Goal: Information Seeking & Learning: Learn about a topic

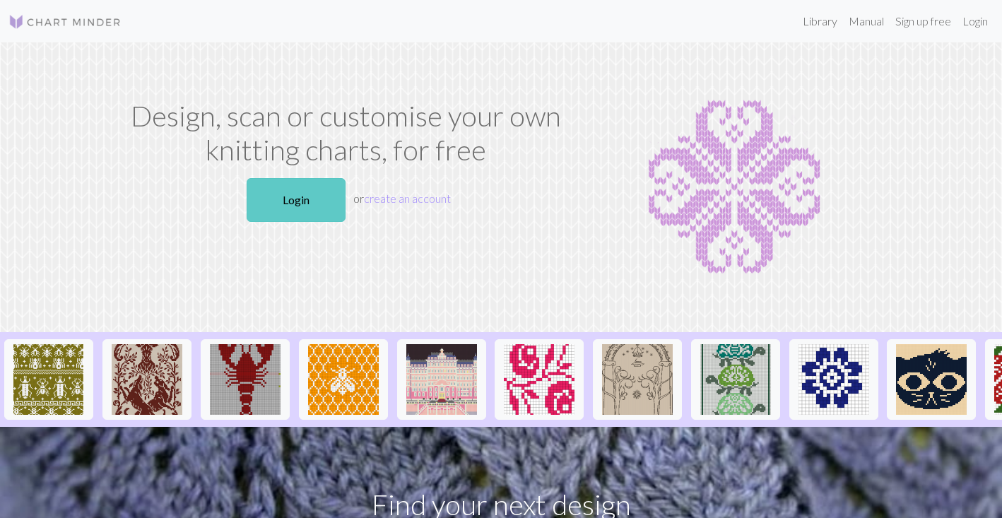
click at [309, 191] on link "Login" at bounding box center [296, 200] width 99 height 44
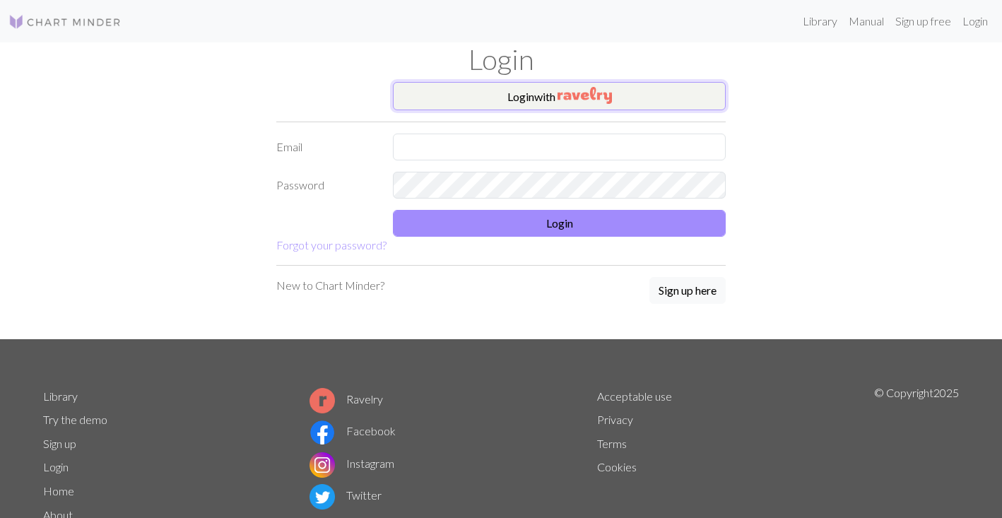
click at [526, 86] on button "Login with" at bounding box center [559, 96] width 333 height 28
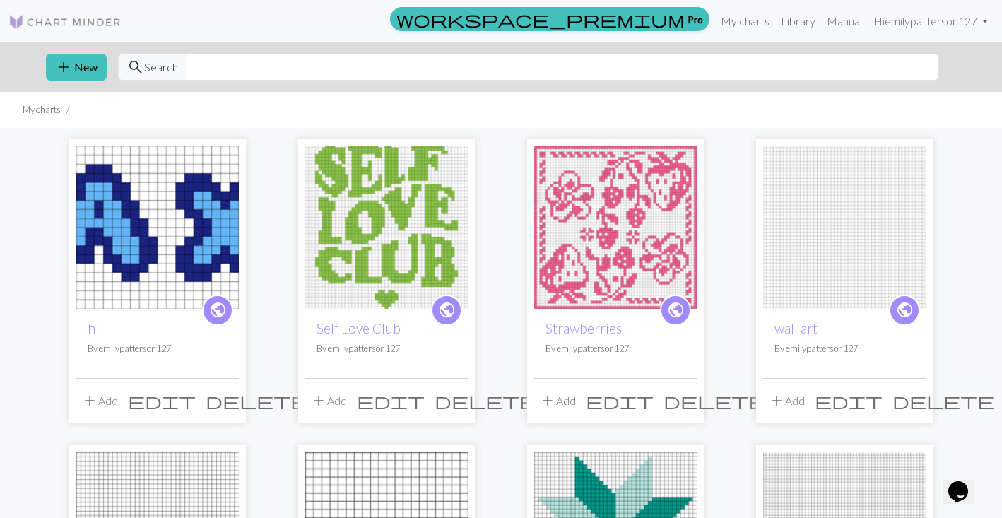
click at [43, 18] on img at bounding box center [64, 21] width 113 height 17
click at [744, 25] on link "My charts" at bounding box center [745, 21] width 60 height 28
click at [160, 66] on span "Search" at bounding box center [161, 67] width 34 height 17
click at [214, 73] on input "text" at bounding box center [563, 67] width 753 height 27
type input "moth"
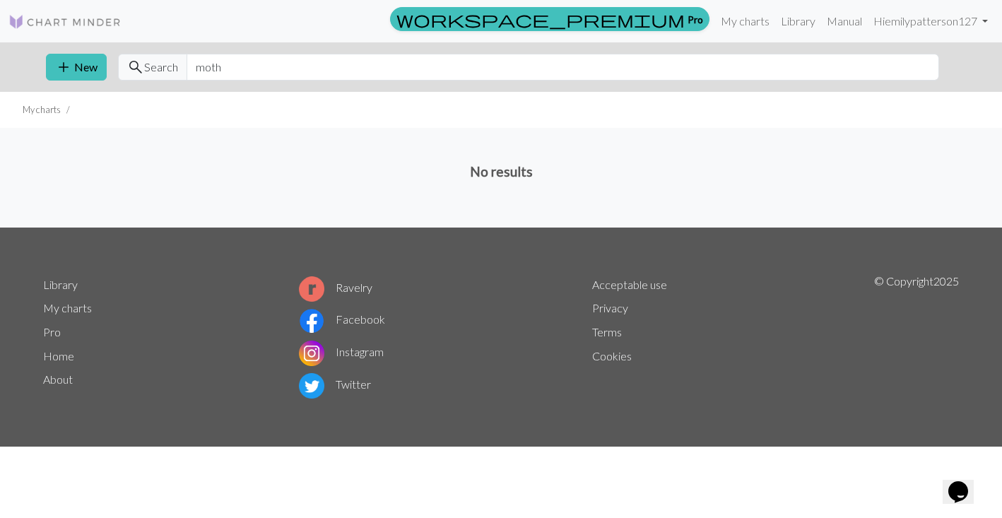
click at [52, 31] on link at bounding box center [64, 20] width 113 height 25
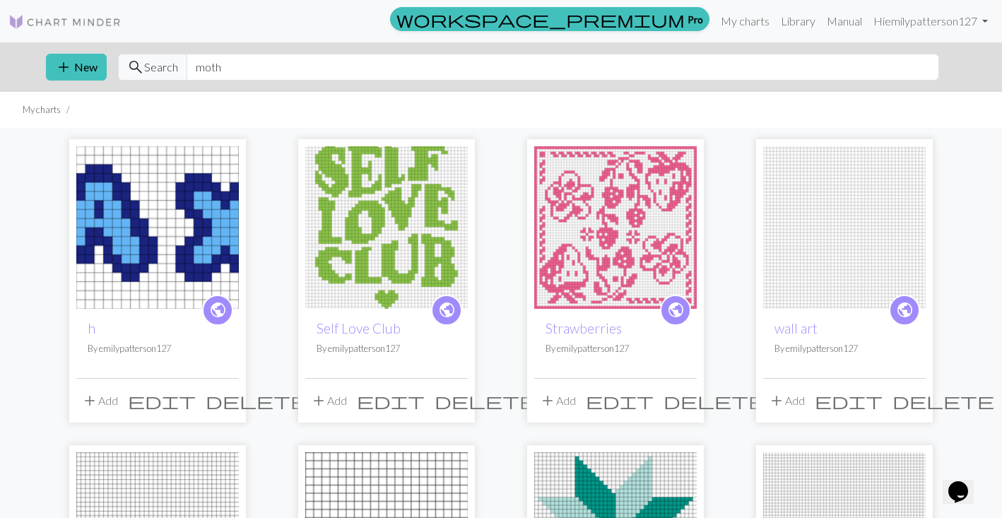
click at [52, 31] on link at bounding box center [64, 20] width 113 height 25
click at [790, 21] on link "Library" at bounding box center [798, 21] width 46 height 28
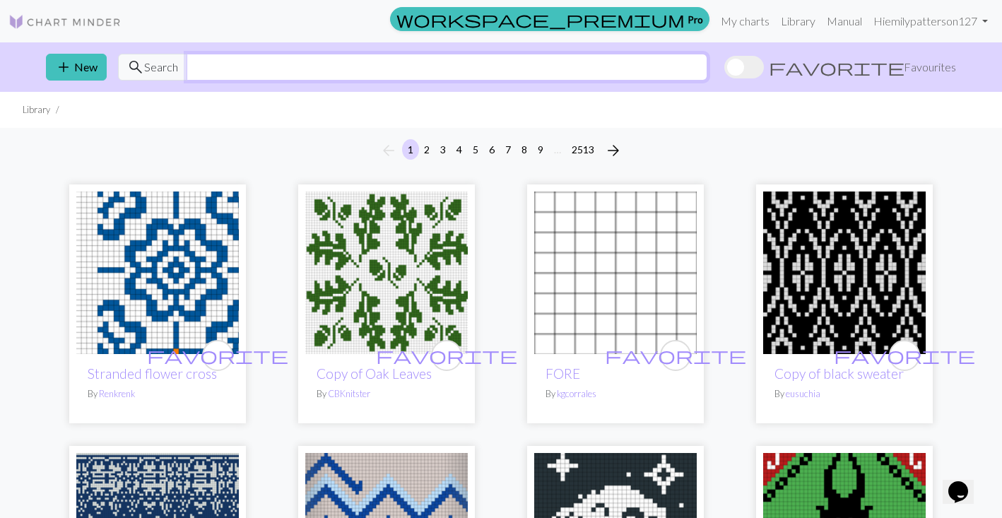
click at [286, 63] on input "text" at bounding box center [447, 67] width 521 height 27
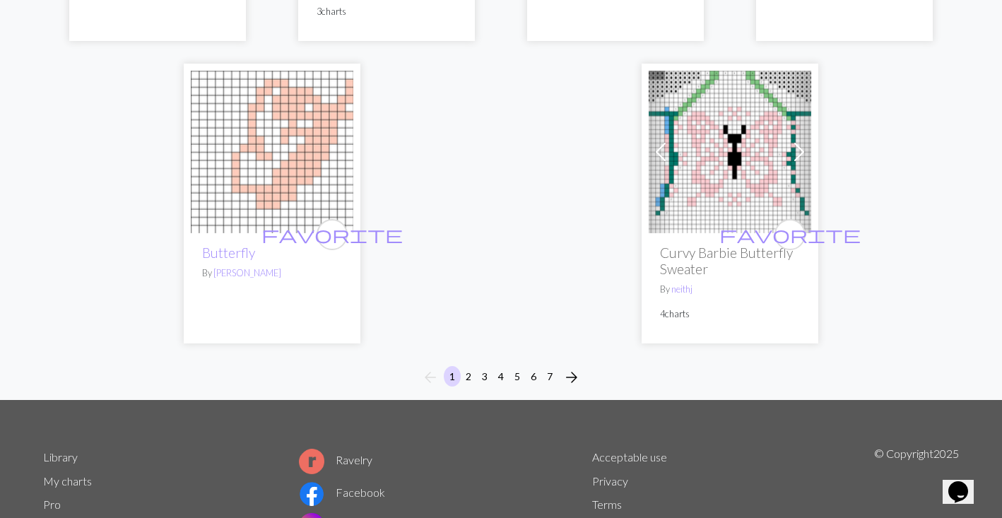
scroll to position [3831, 0]
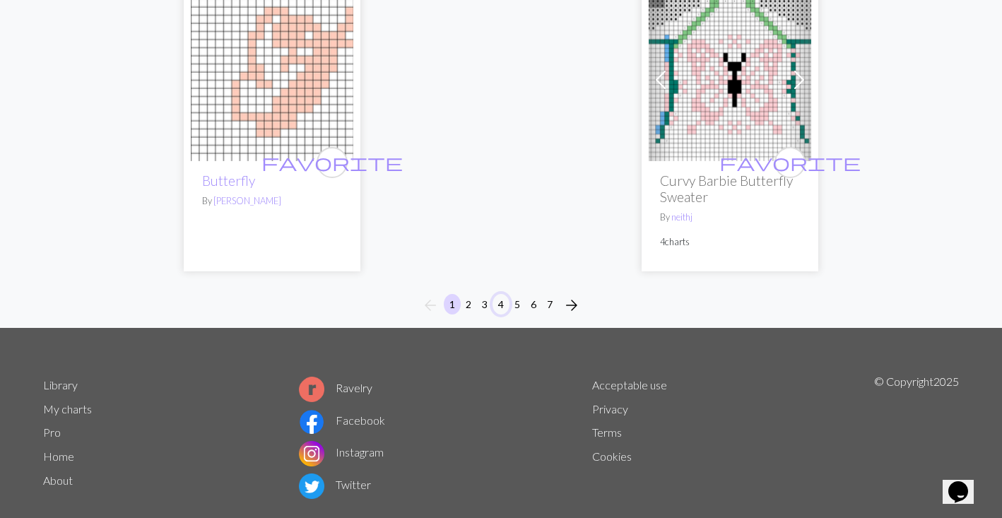
click at [497, 294] on button "4" at bounding box center [501, 304] width 17 height 21
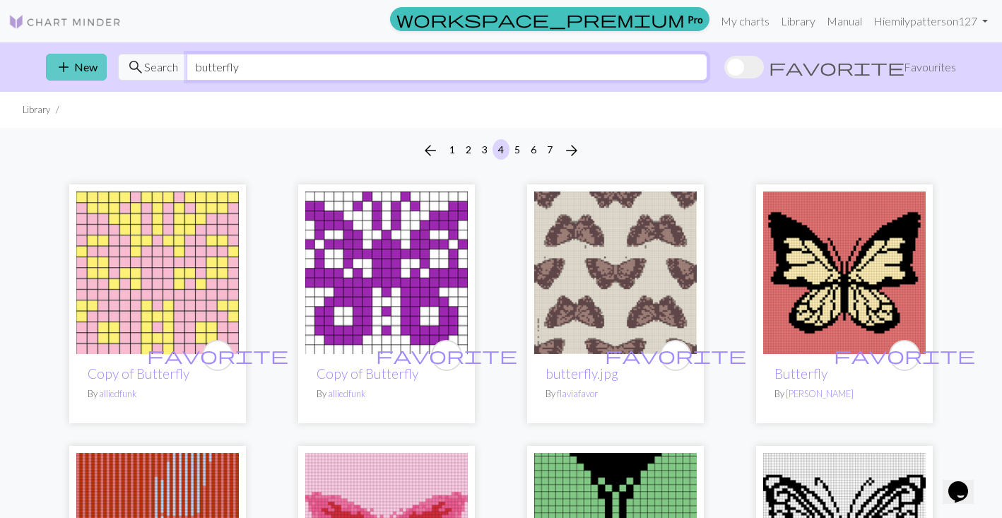
drag, startPoint x: 257, startPoint y: 69, endPoint x: 84, endPoint y: 69, distance: 172.5
click at [84, 69] on div "add New search Search butterfly favorite Favourites" at bounding box center [501, 66] width 933 height 49
type input "moth"
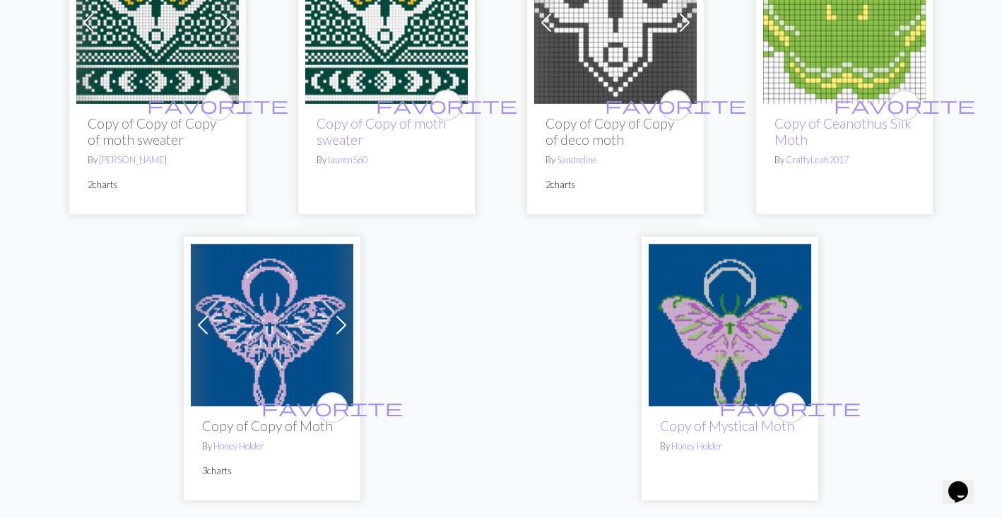
scroll to position [3561, 0]
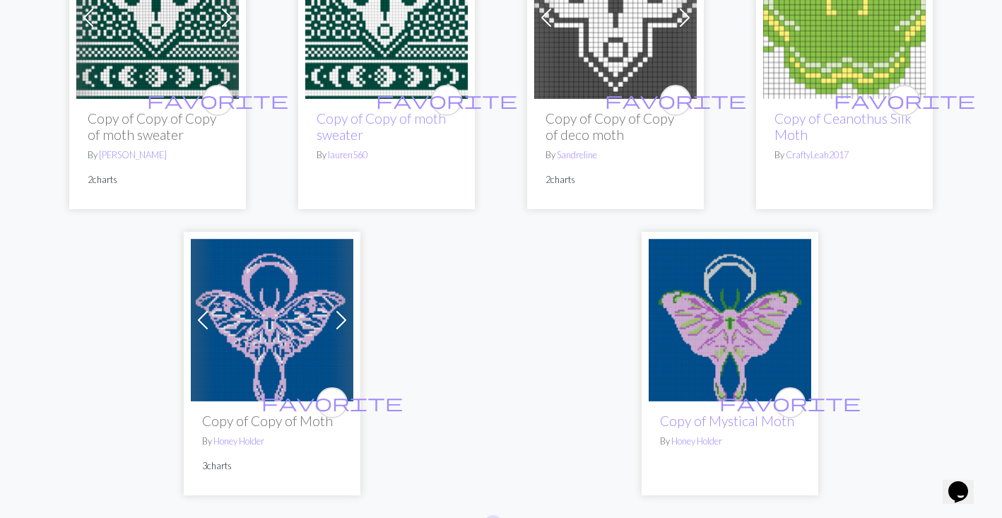
click at [489, 517] on button "2" at bounding box center [493, 528] width 17 height 21
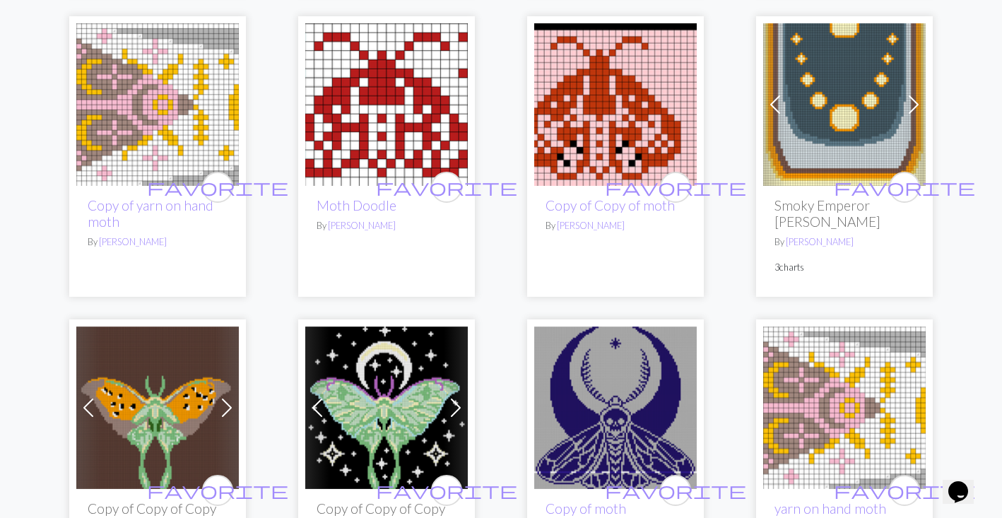
scroll to position [1034, 0]
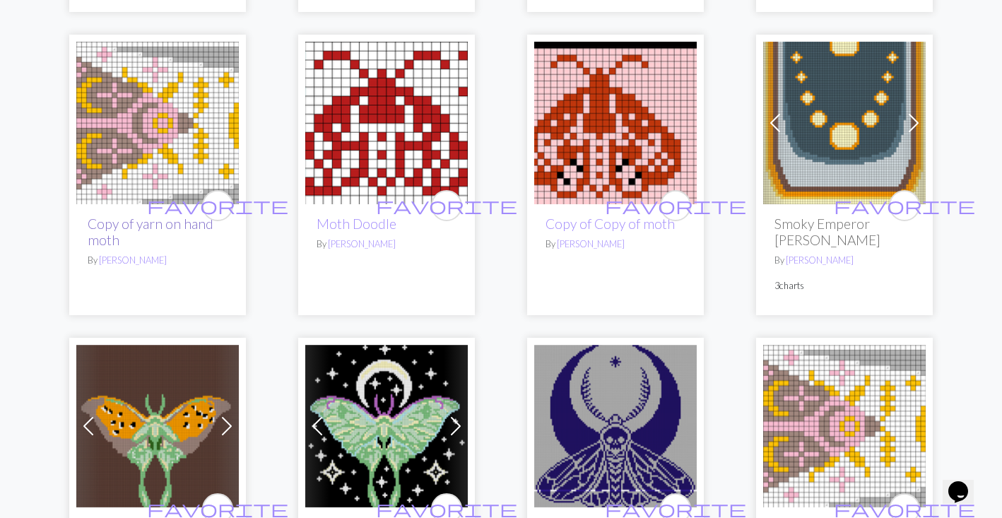
click at [154, 224] on link "Copy of yarn on hand moth" at bounding box center [151, 232] width 126 height 33
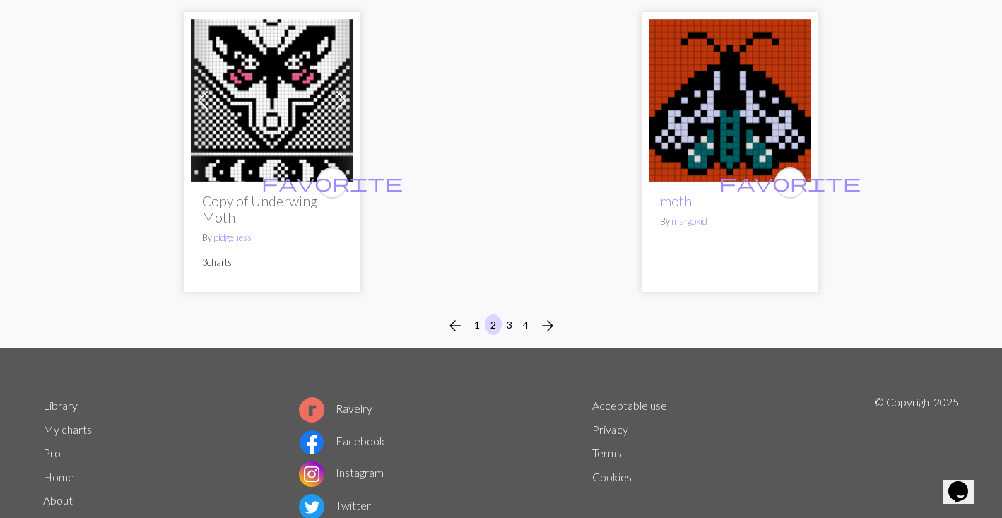
scroll to position [3717, 0]
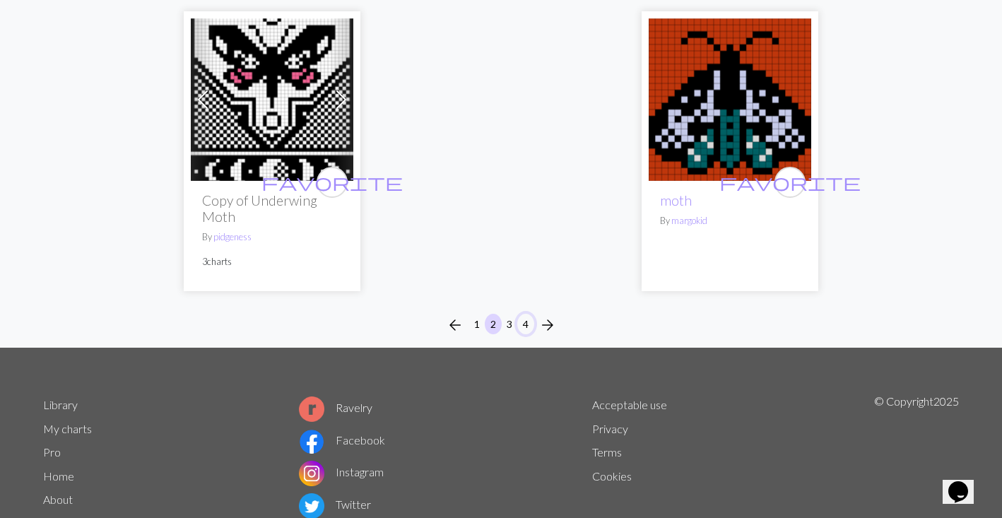
click at [525, 314] on button "4" at bounding box center [525, 324] width 17 height 21
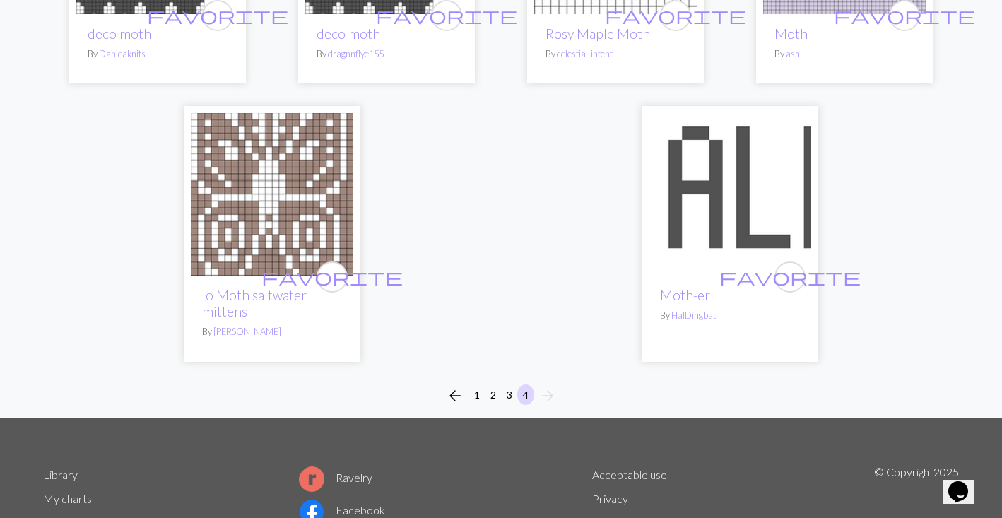
scroll to position [459, 0]
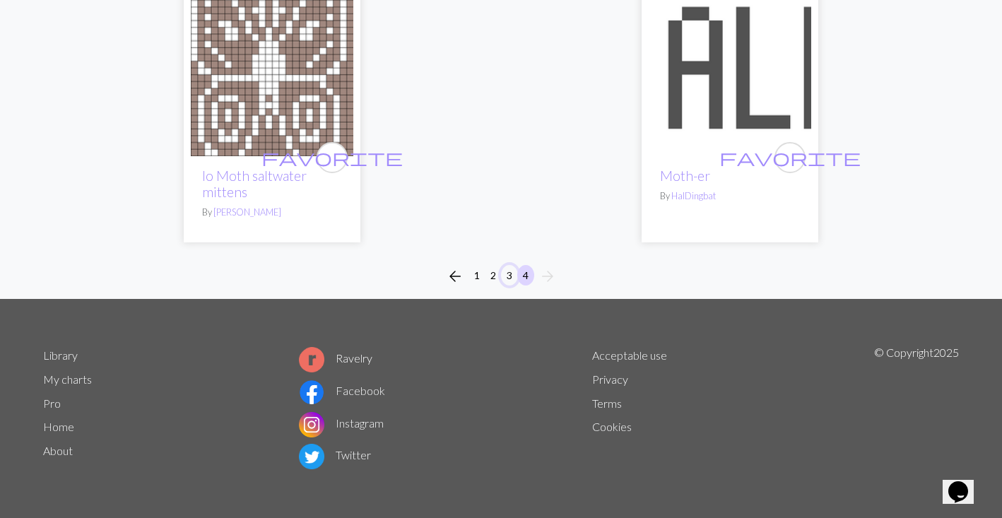
click at [512, 271] on button "3" at bounding box center [509, 275] width 17 height 21
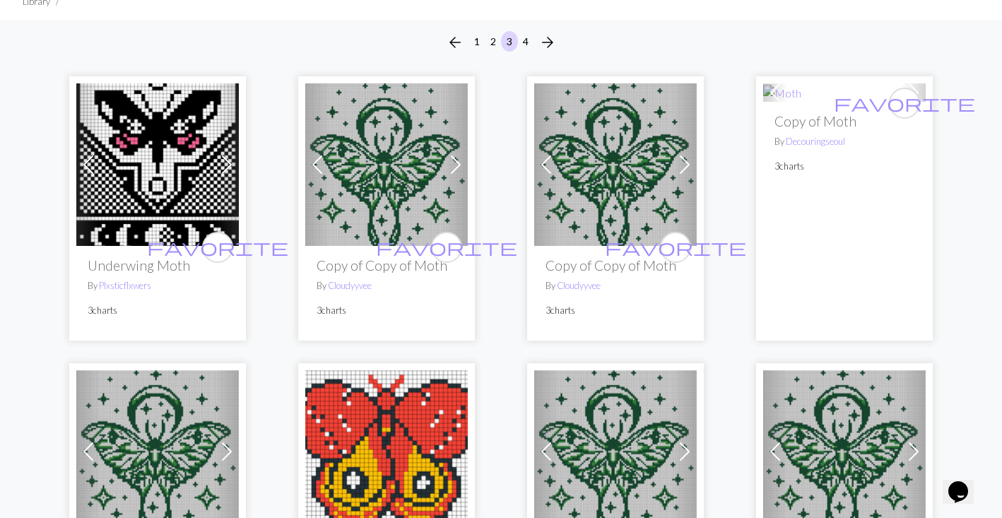
scroll to position [103, 0]
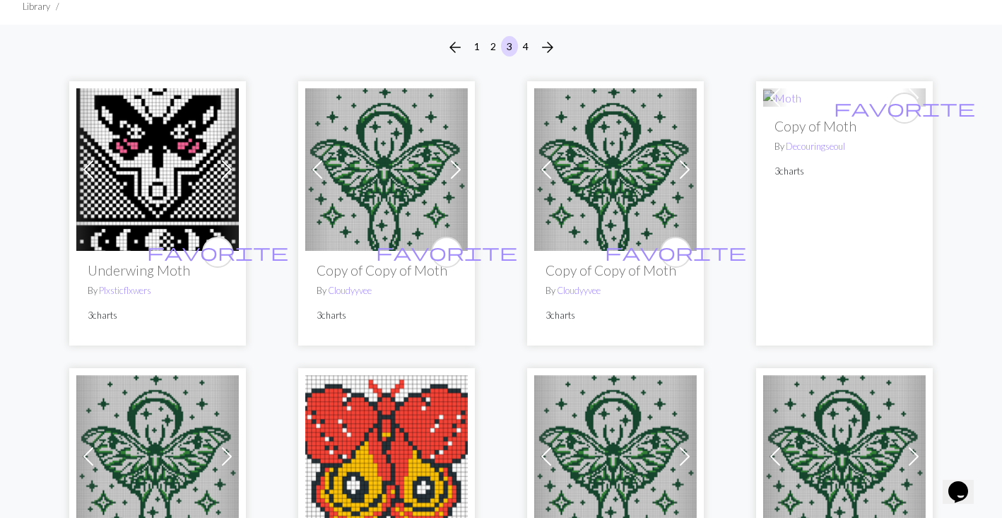
click at [397, 188] on img at bounding box center [386, 169] width 163 height 163
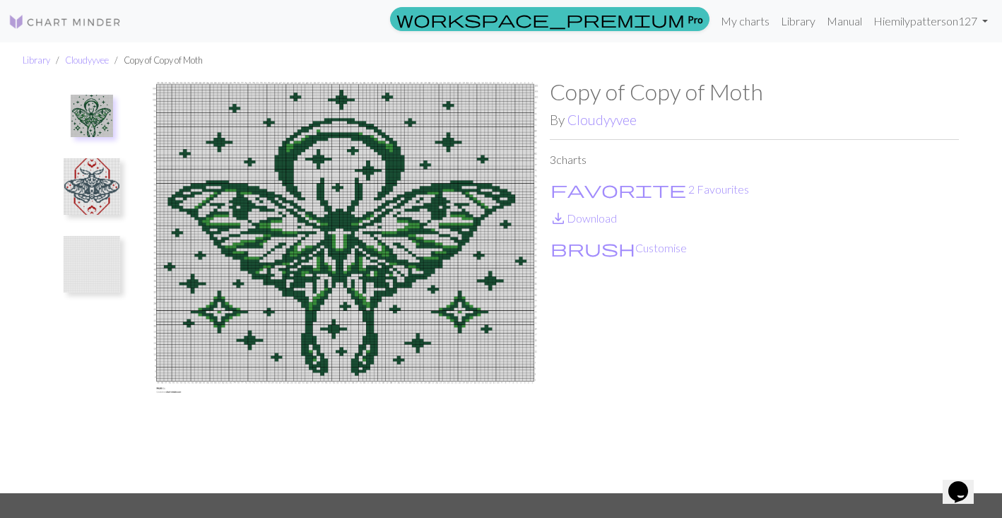
click at [115, 171] on img at bounding box center [92, 186] width 57 height 57
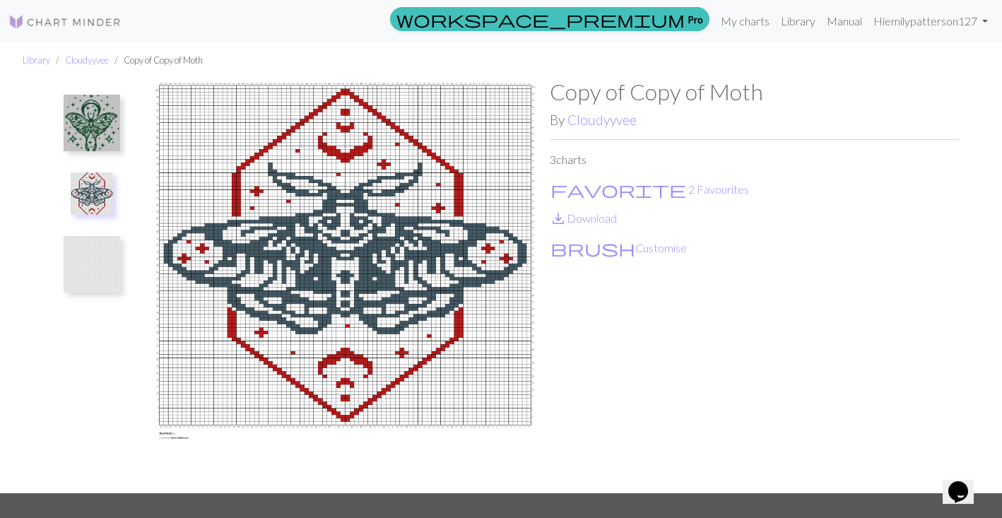
click at [73, 119] on img at bounding box center [92, 123] width 57 height 57
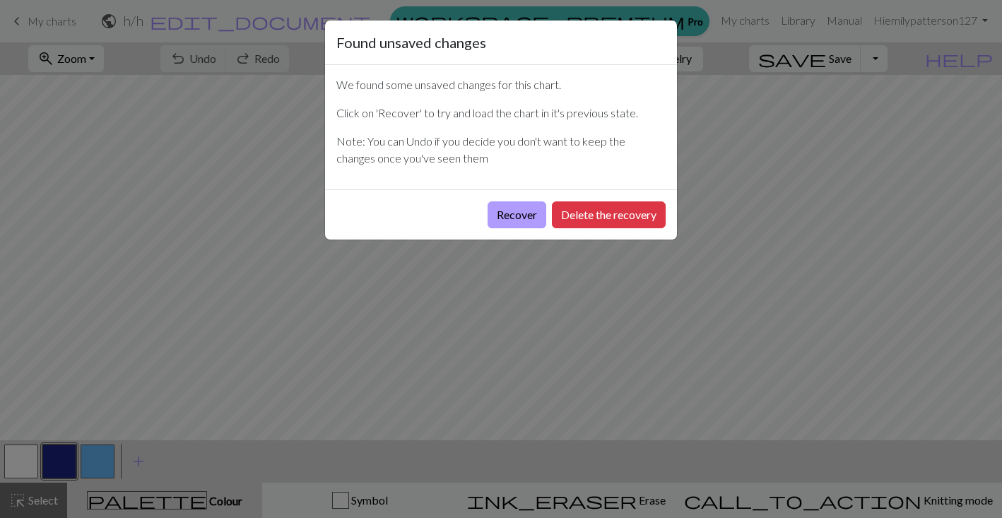
click at [503, 216] on button "Recover" at bounding box center [517, 214] width 59 height 27
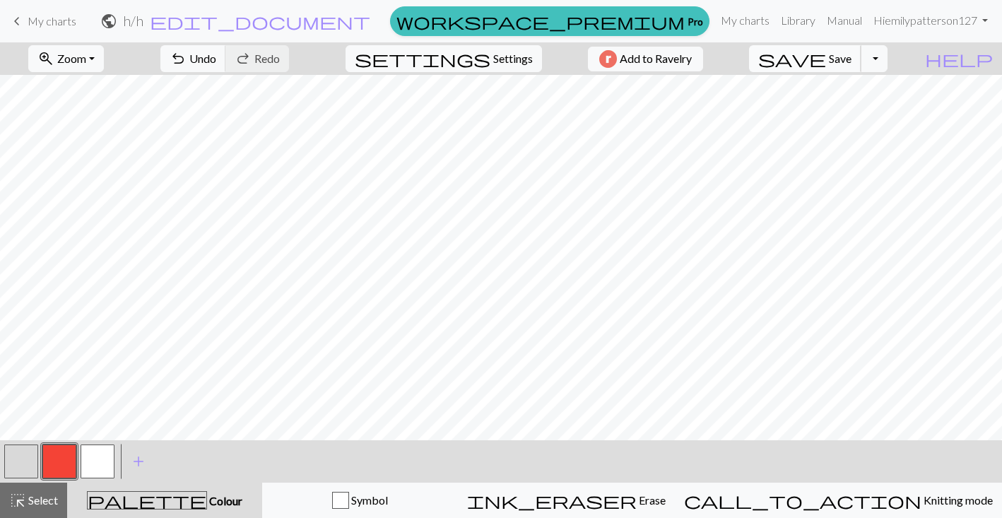
click at [826, 65] on span "save" at bounding box center [793, 59] width 68 height 20
click at [47, 20] on div "Chart saved" at bounding box center [501, 28] width 1002 height 56
click at [19, 20] on div "Chart saved" at bounding box center [501, 28] width 1002 height 56
click at [18, 21] on span "keyboard_arrow_left" at bounding box center [16, 21] width 17 height 20
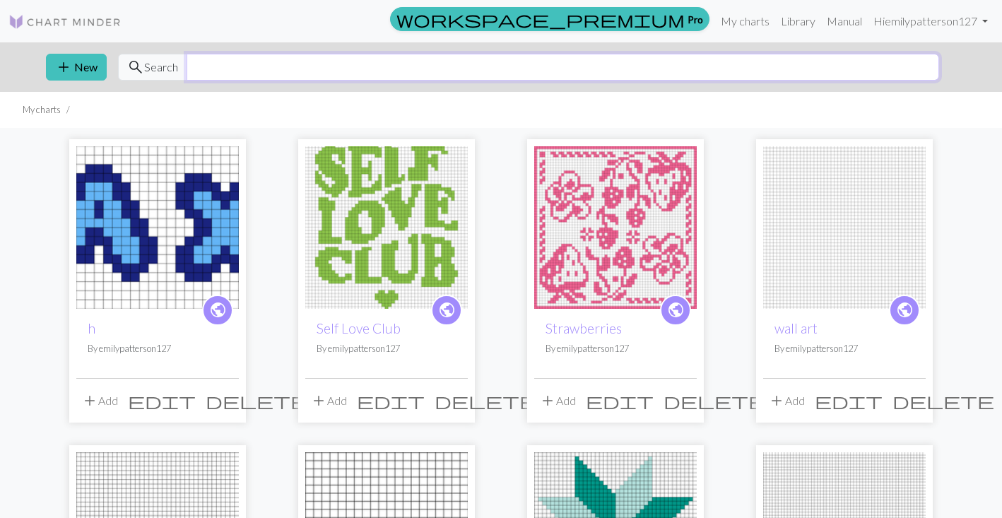
click at [306, 68] on input "text" at bounding box center [563, 67] width 753 height 27
click at [74, 18] on img at bounding box center [64, 21] width 113 height 17
click at [91, 21] on img at bounding box center [64, 21] width 113 height 17
click at [46, 112] on li "My charts" at bounding box center [42, 109] width 38 height 13
click at [13, 24] on img at bounding box center [64, 21] width 113 height 17
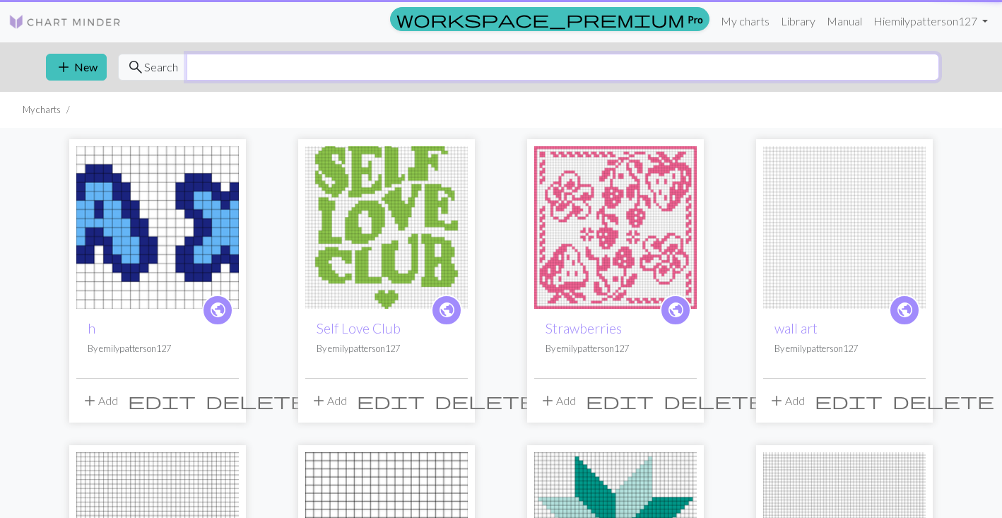
click at [269, 57] on input "text" at bounding box center [563, 67] width 753 height 27
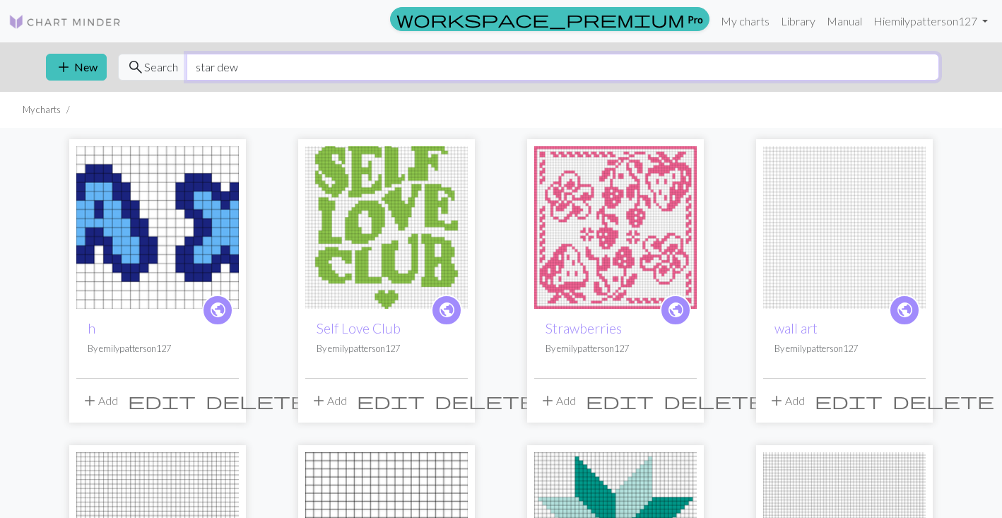
type input "star dew"
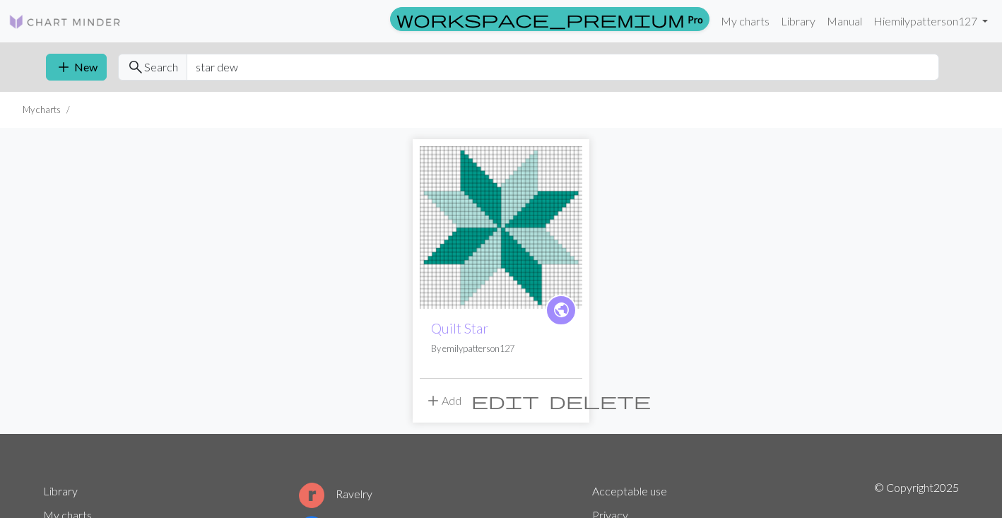
click at [47, 11] on link at bounding box center [64, 20] width 113 height 25
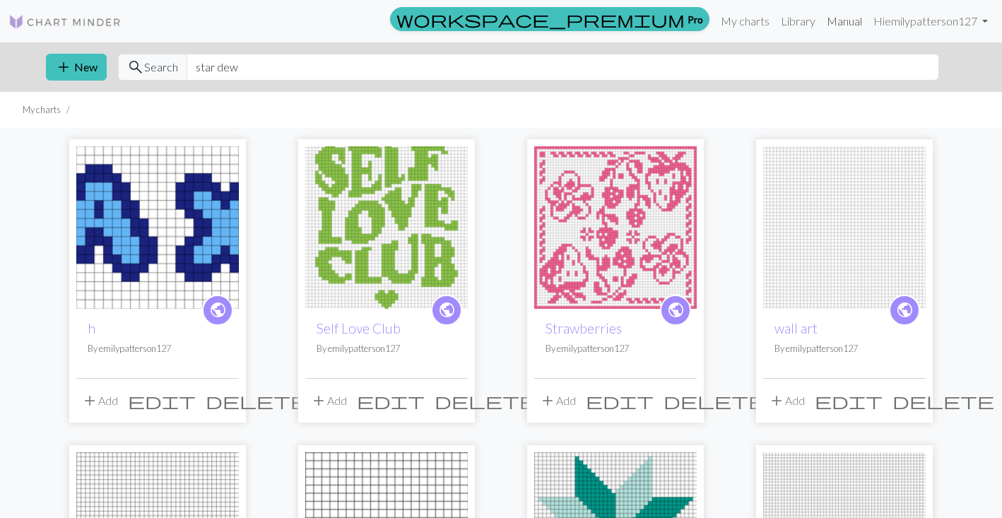
click at [852, 23] on link "Manual" at bounding box center [844, 21] width 47 height 28
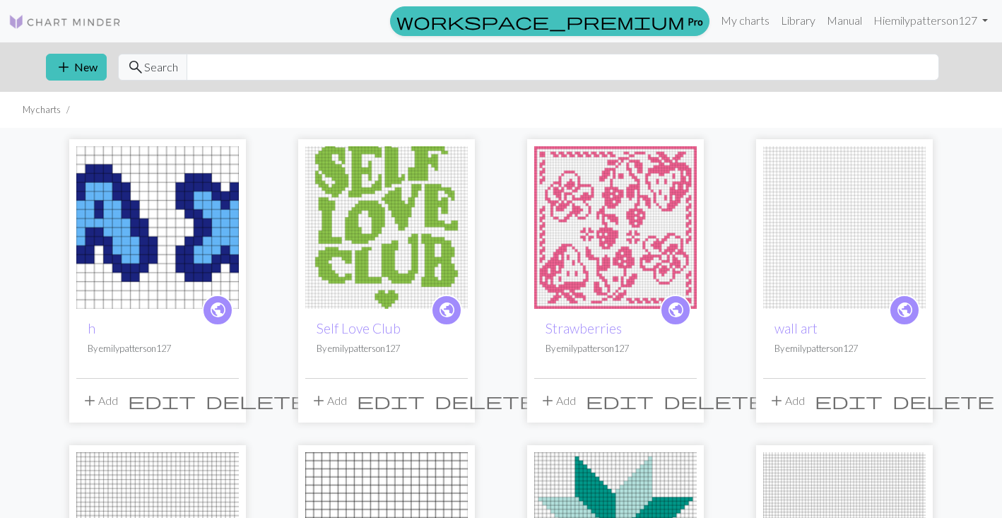
click at [64, 18] on img at bounding box center [64, 21] width 113 height 17
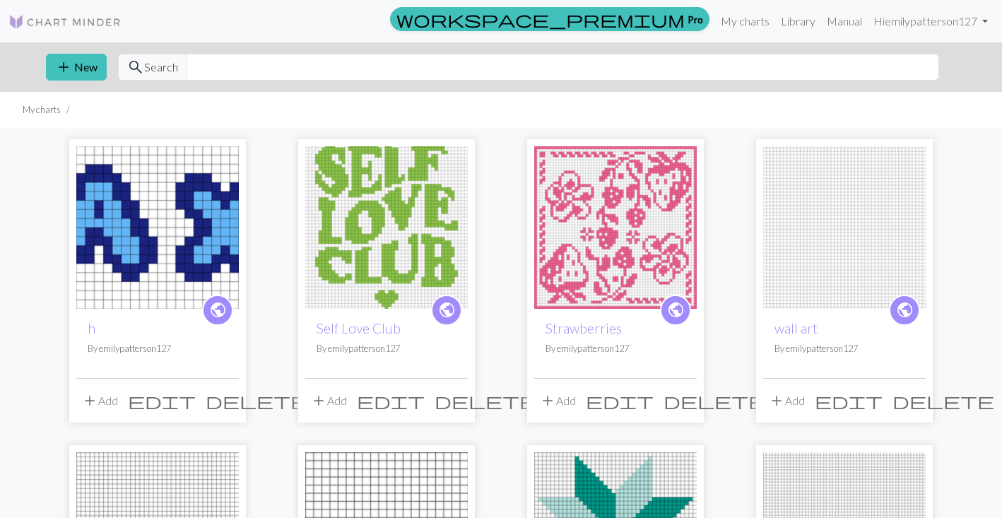
click at [49, 112] on li "My charts" at bounding box center [42, 109] width 38 height 13
click at [793, 20] on link "Library" at bounding box center [798, 21] width 46 height 28
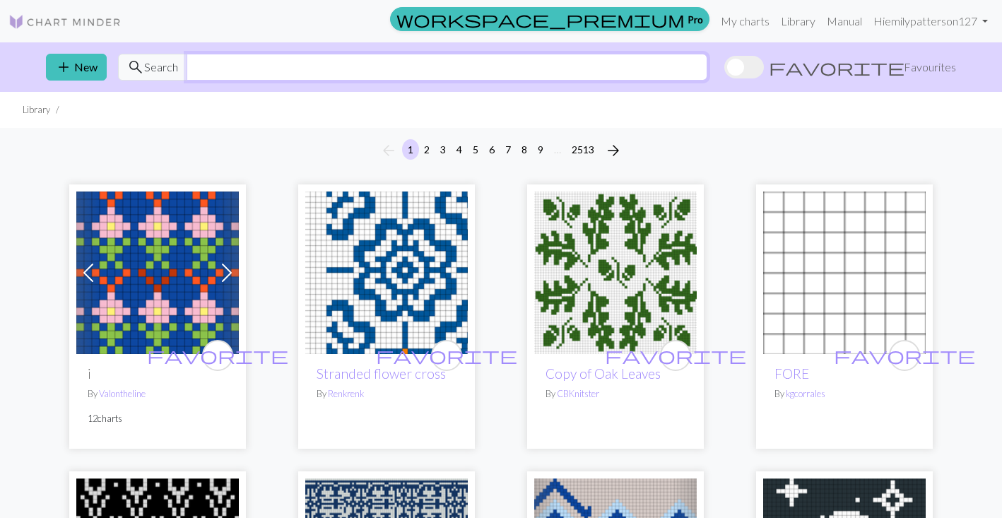
click at [202, 62] on input "text" at bounding box center [447, 67] width 521 height 27
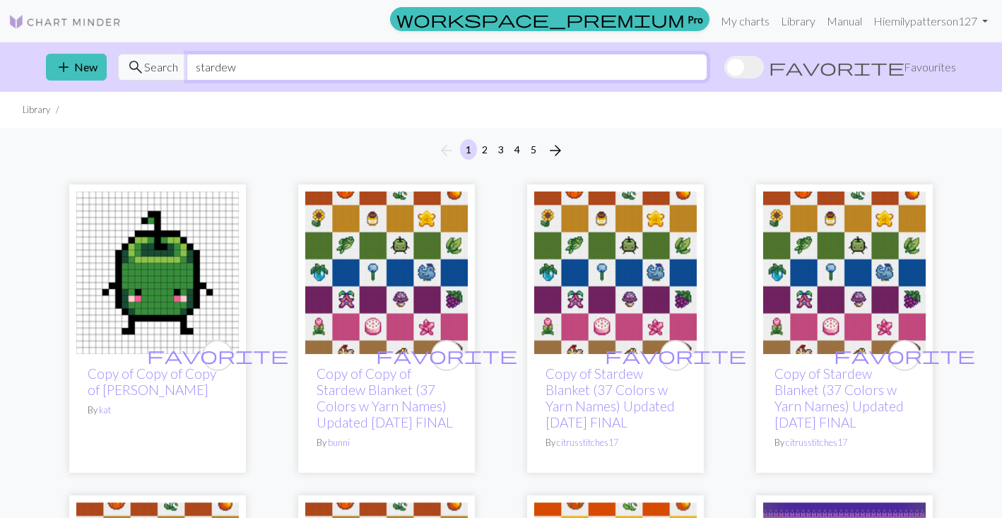
click at [406, 75] on input "stardew" at bounding box center [447, 67] width 521 height 27
type input "stardew collage"
click at [525, 147] on button "4" at bounding box center [517, 149] width 17 height 21
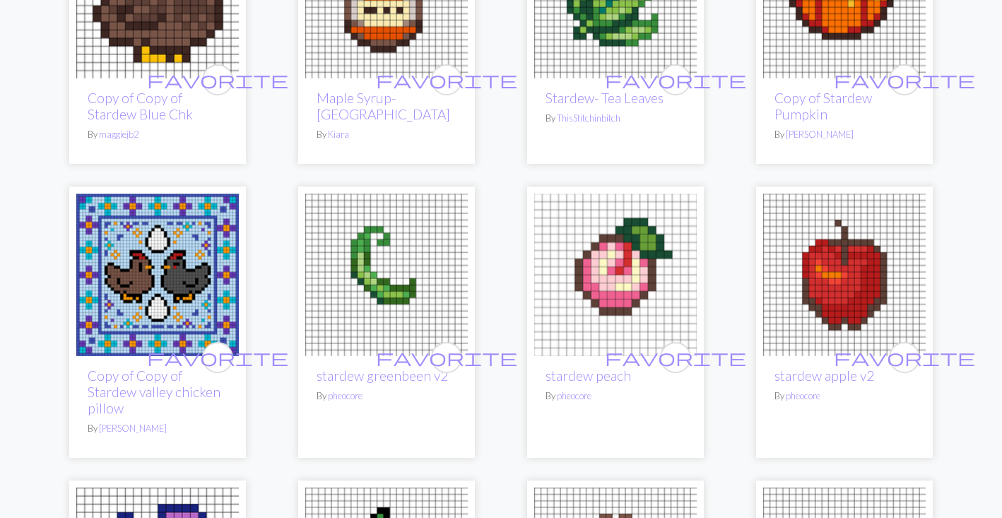
scroll to position [838, 0]
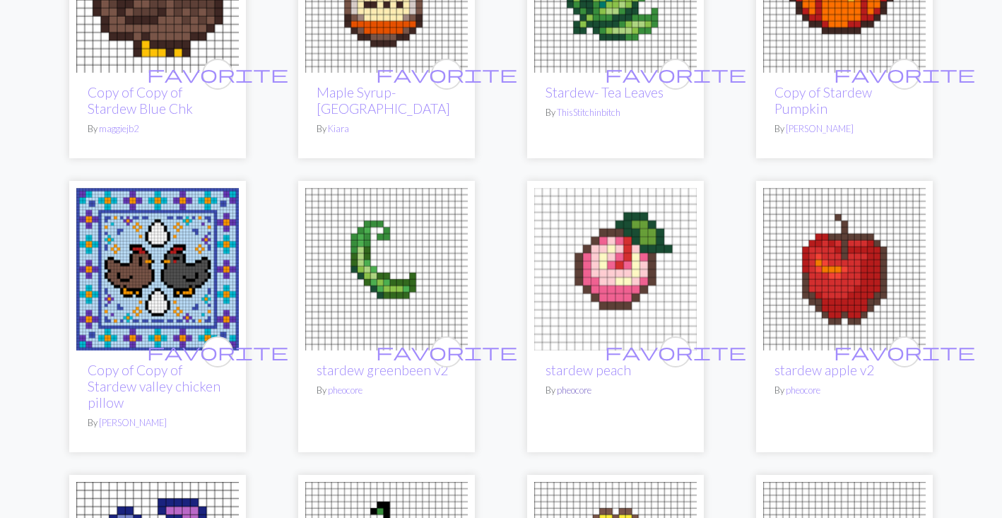
click at [585, 395] on link "pheocore" at bounding box center [574, 390] width 35 height 11
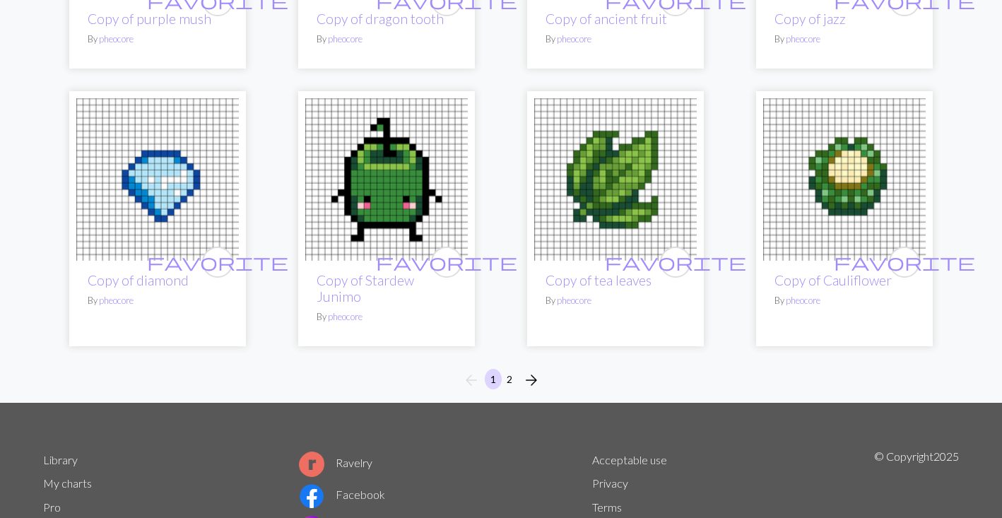
scroll to position [1000, 0]
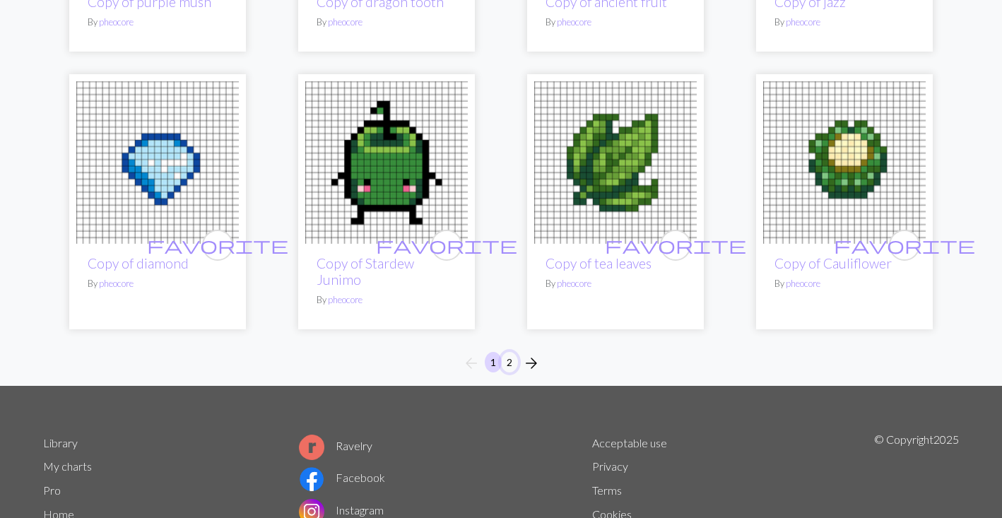
click at [506, 370] on button "2" at bounding box center [509, 362] width 17 height 21
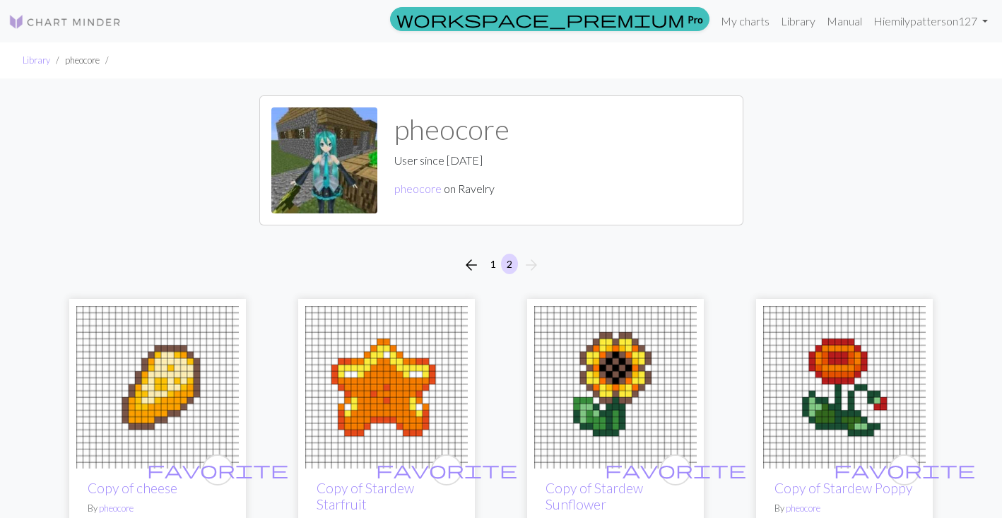
scroll to position [31, 0]
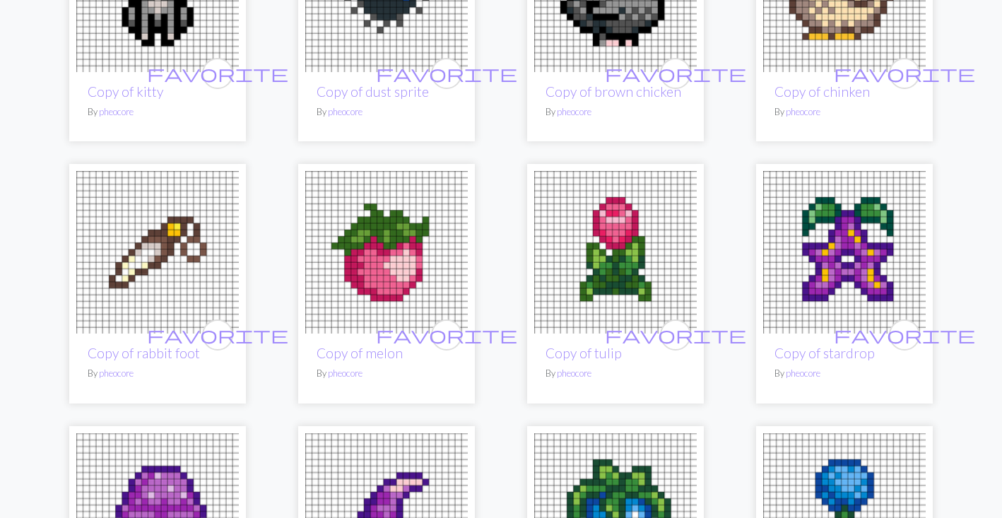
scroll to position [20, 0]
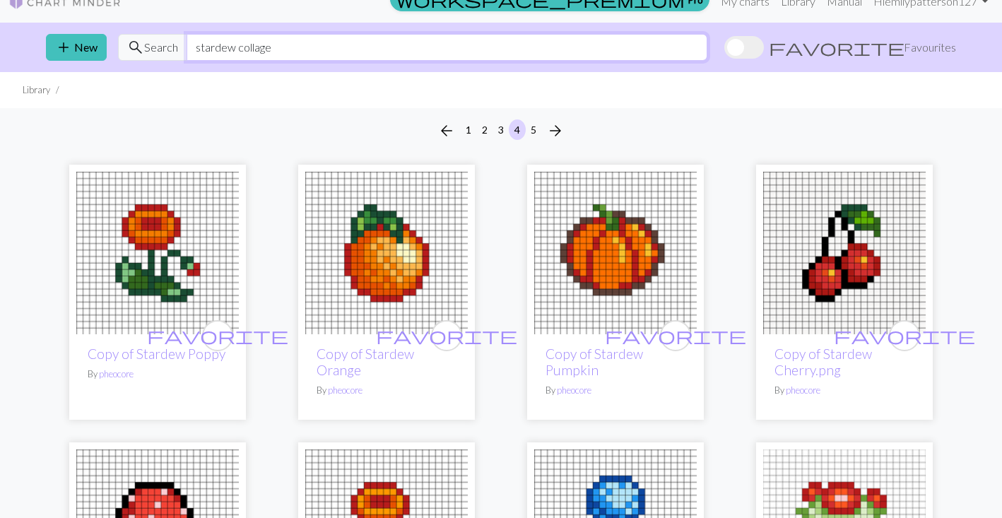
drag, startPoint x: 235, startPoint y: 47, endPoint x: 348, endPoint y: 46, distance: 112.4
click at [348, 46] on input "stardew collage" at bounding box center [447, 47] width 521 height 27
type input "stardew valley"
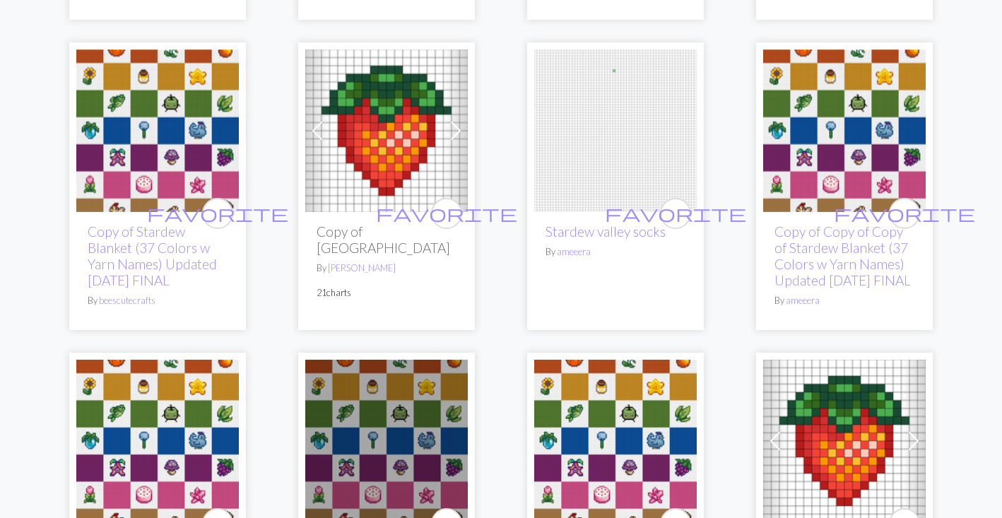
scroll to position [1370, 0]
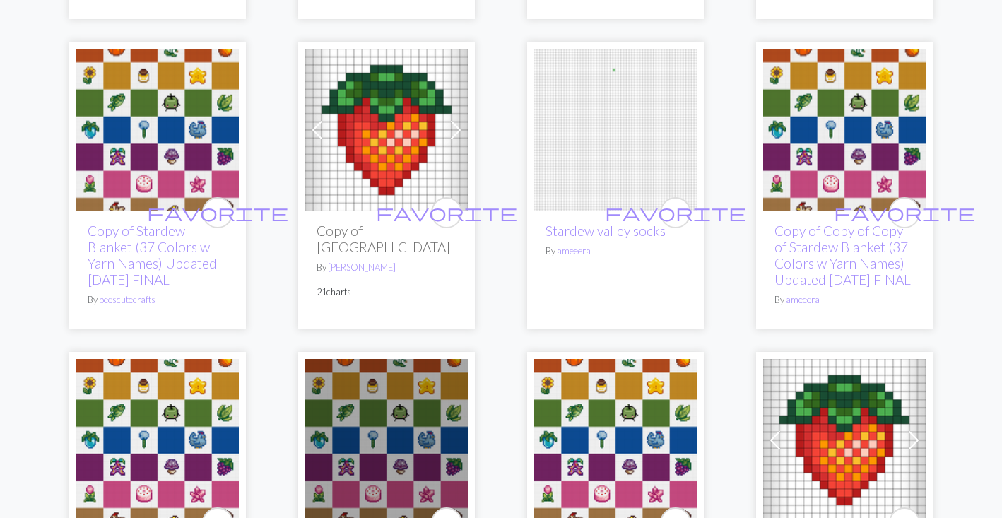
click at [456, 141] on span at bounding box center [456, 130] width 23 height 23
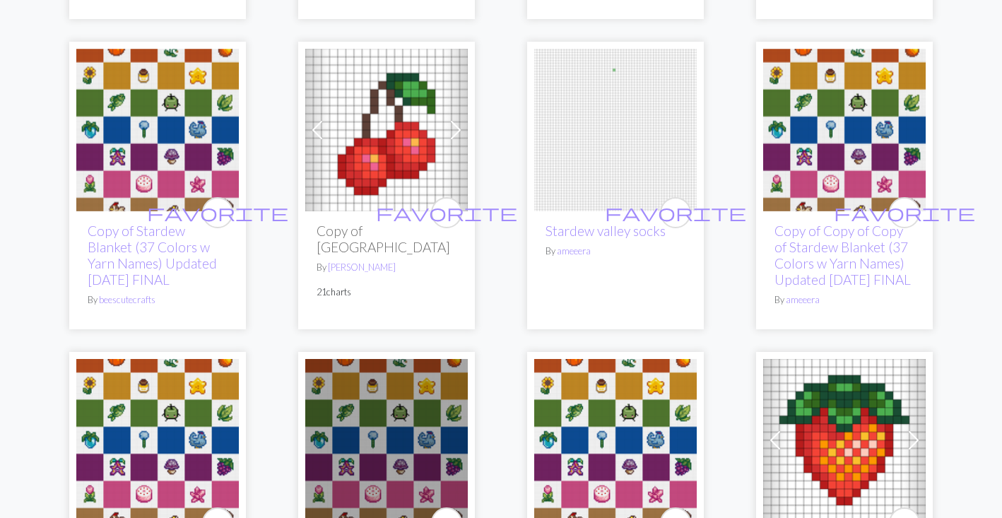
click at [456, 141] on span at bounding box center [456, 130] width 23 height 23
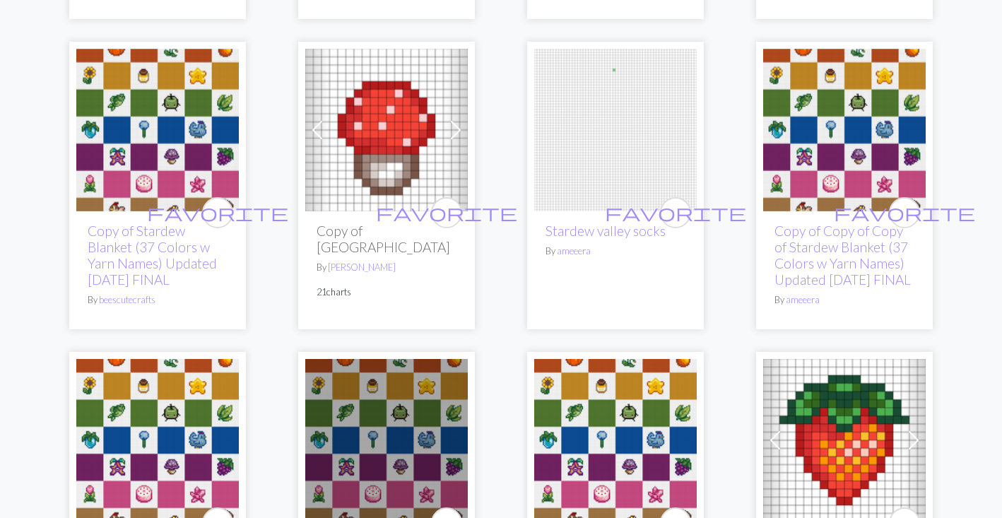
click at [456, 141] on span at bounding box center [456, 130] width 23 height 23
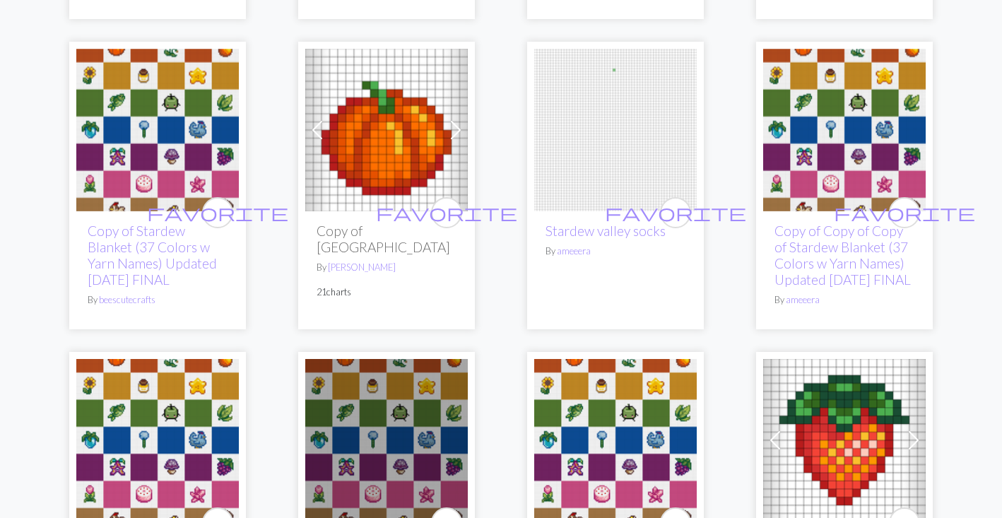
click at [456, 141] on span at bounding box center [456, 130] width 23 height 23
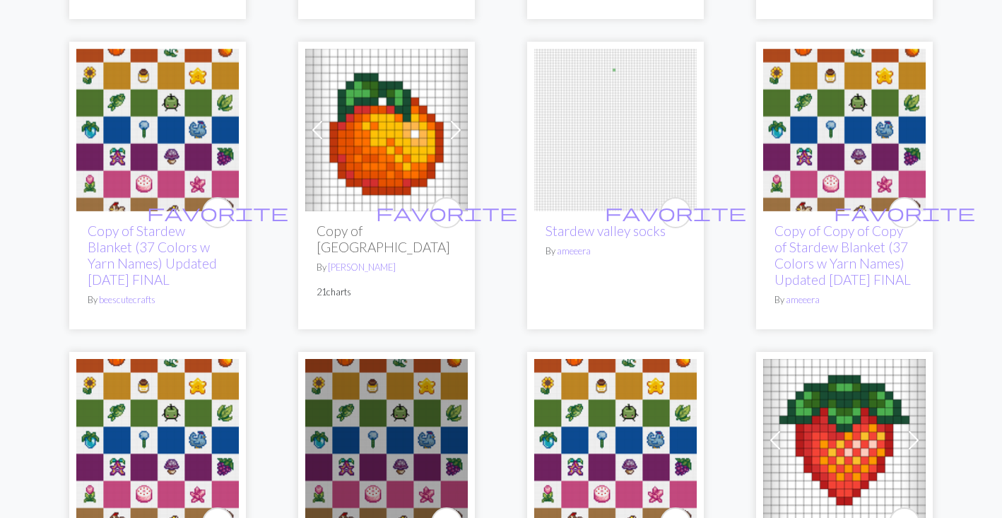
click at [456, 141] on span at bounding box center [456, 130] width 23 height 23
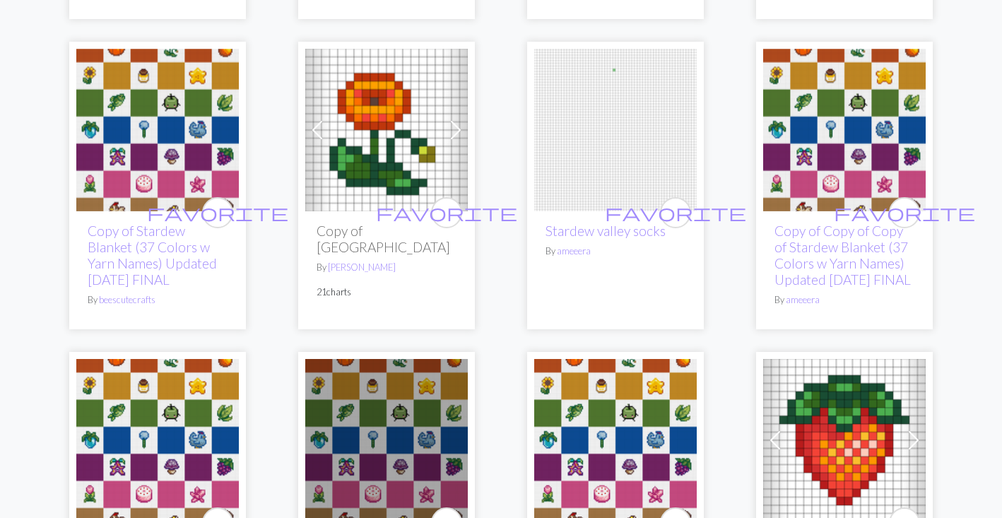
click at [456, 141] on span at bounding box center [456, 130] width 23 height 23
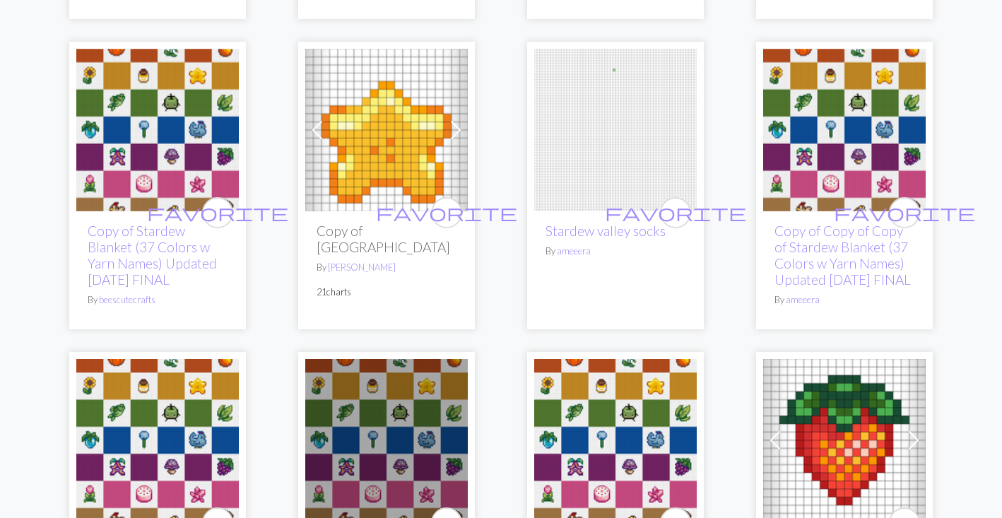
click at [456, 141] on span at bounding box center [456, 130] width 23 height 23
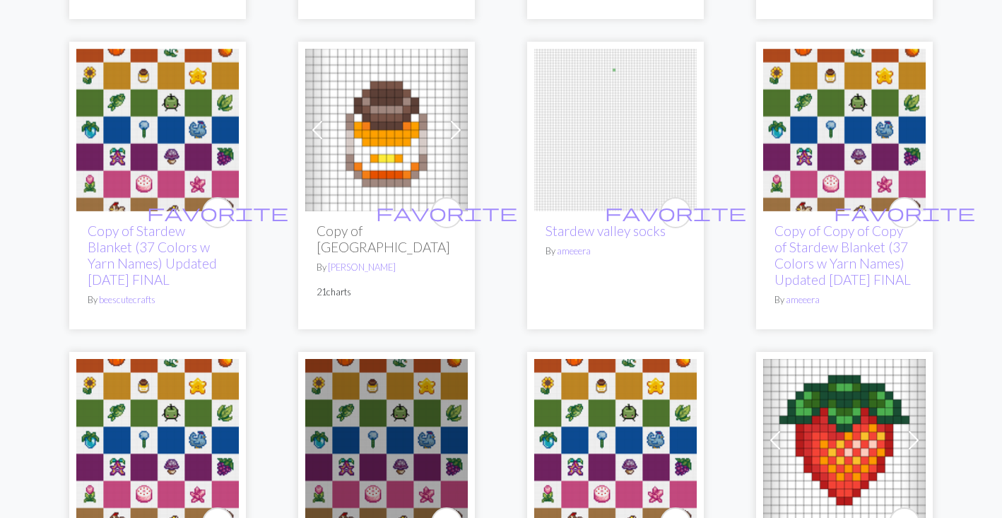
click at [456, 141] on span at bounding box center [456, 130] width 23 height 23
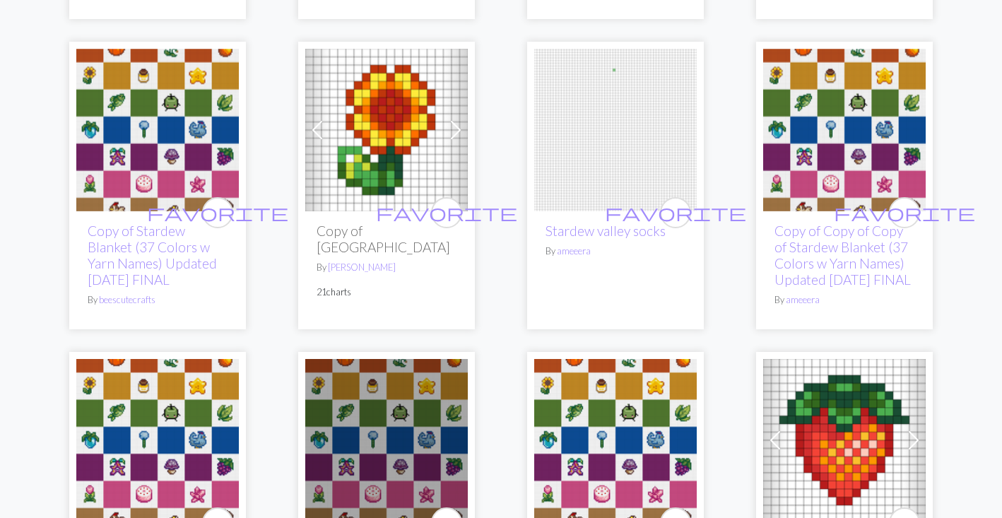
click at [456, 141] on span at bounding box center [456, 130] width 23 height 23
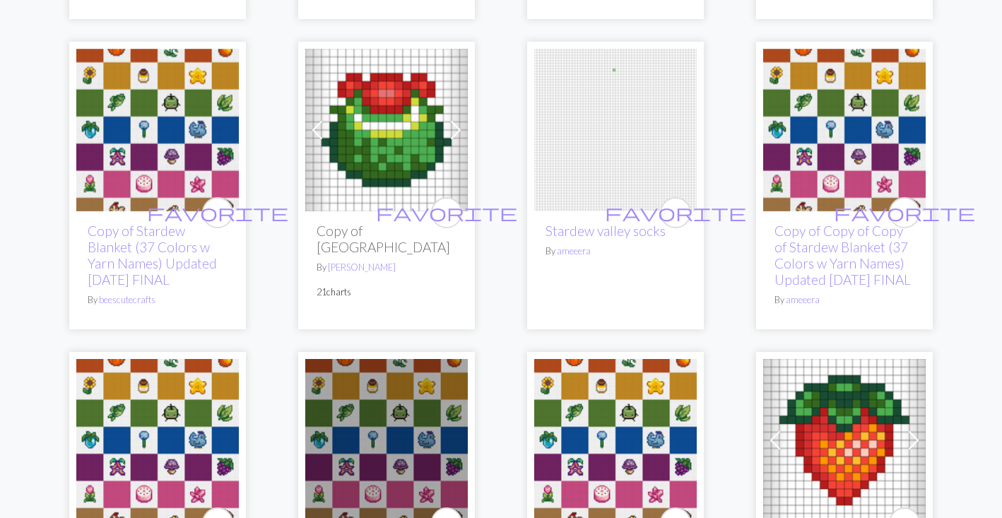
click at [456, 141] on span at bounding box center [456, 130] width 23 height 23
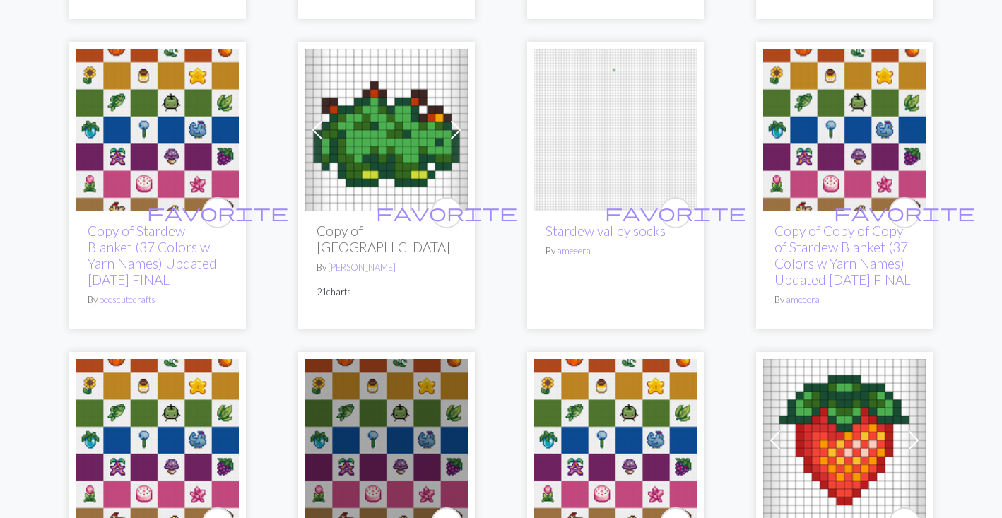
click at [456, 141] on span at bounding box center [456, 130] width 23 height 23
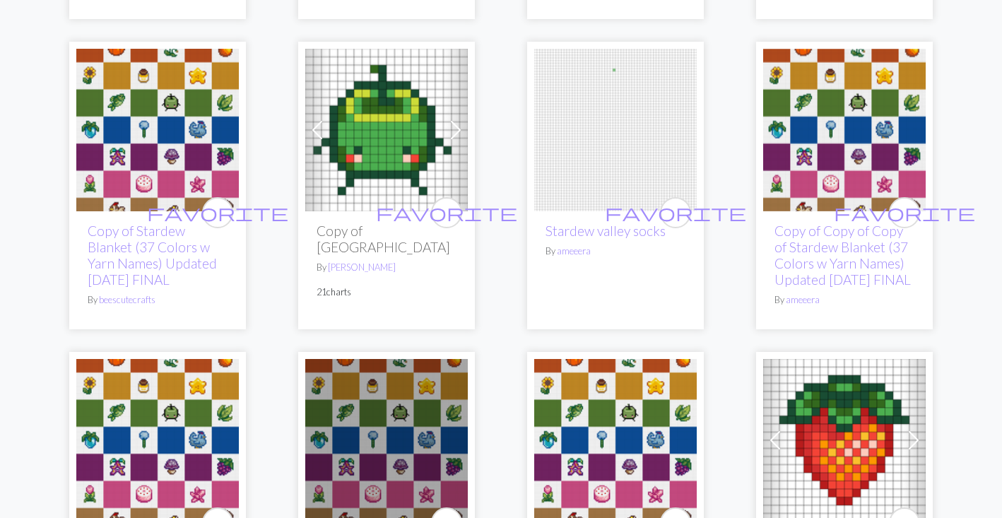
click at [456, 141] on span at bounding box center [456, 130] width 23 height 23
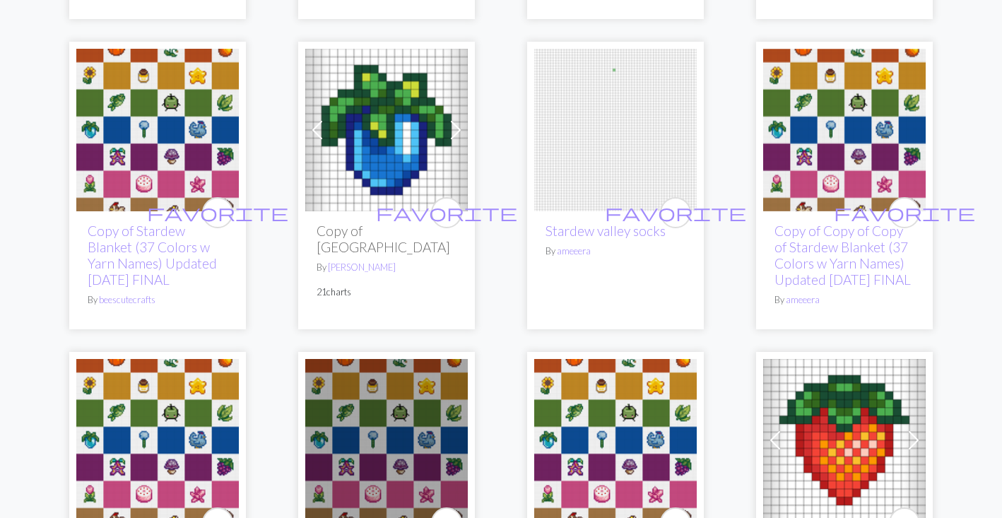
click at [456, 141] on span at bounding box center [456, 130] width 23 height 23
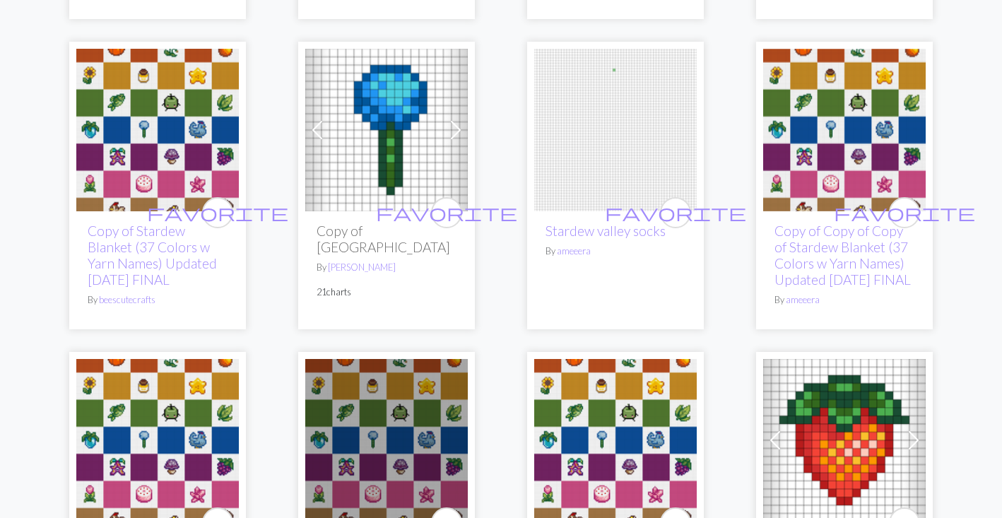
click at [456, 141] on span at bounding box center [456, 130] width 23 height 23
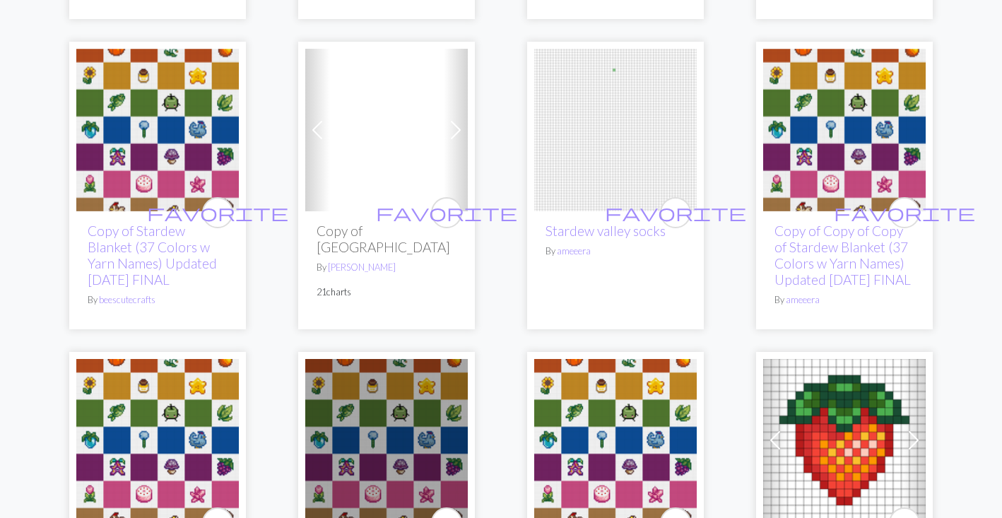
click at [456, 141] on span at bounding box center [456, 130] width 23 height 23
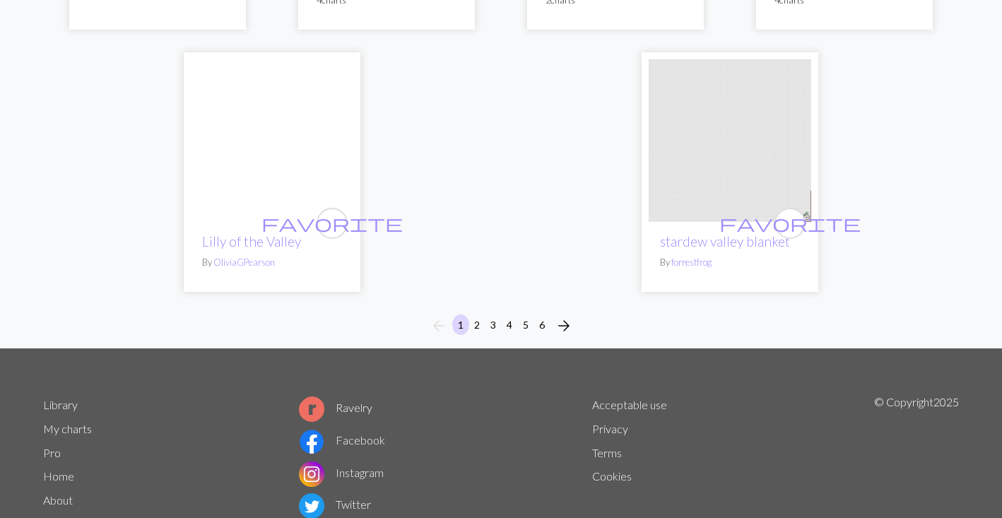
scroll to position [3847, 0]
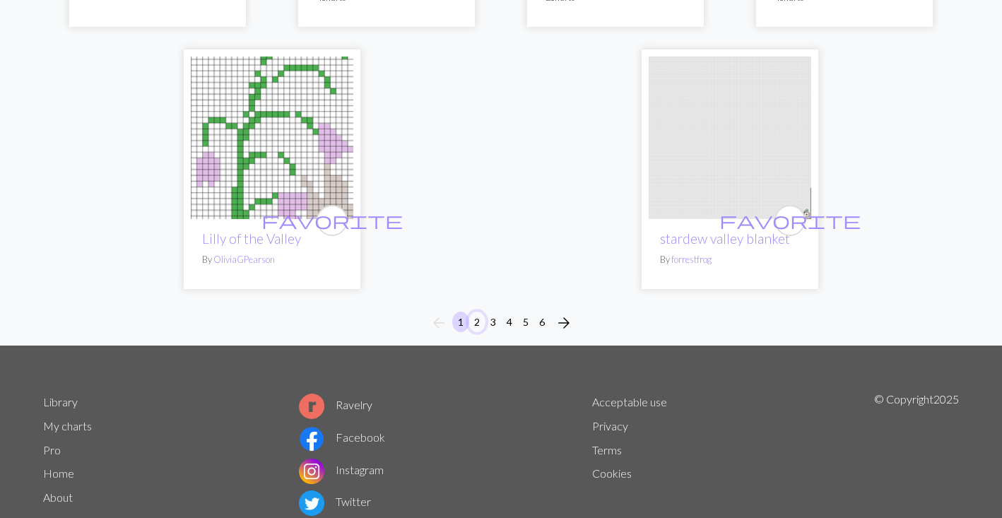
click at [474, 332] on button "2" at bounding box center [477, 322] width 17 height 21
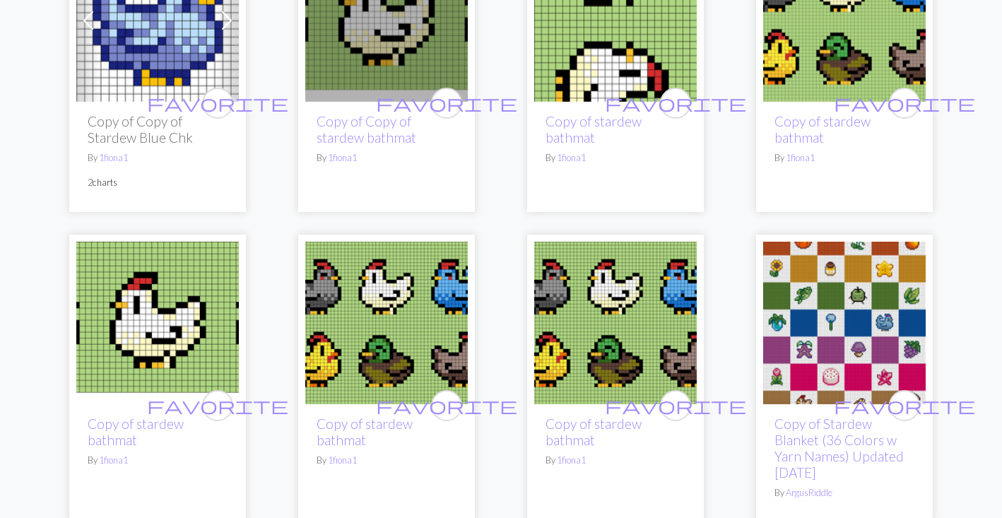
scroll to position [611, 0]
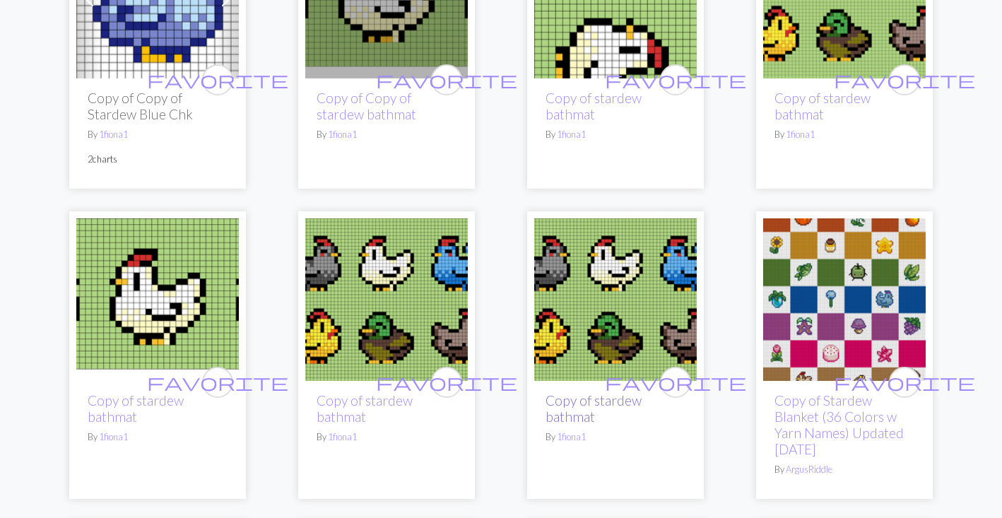
click at [549, 411] on link "Copy of stardew bathmat" at bounding box center [594, 408] width 96 height 33
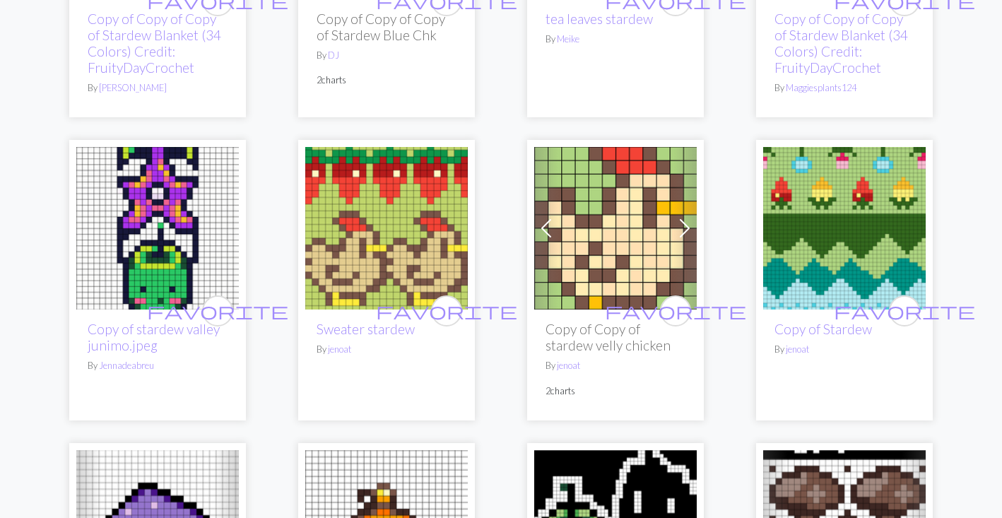
scroll to position [1928, 0]
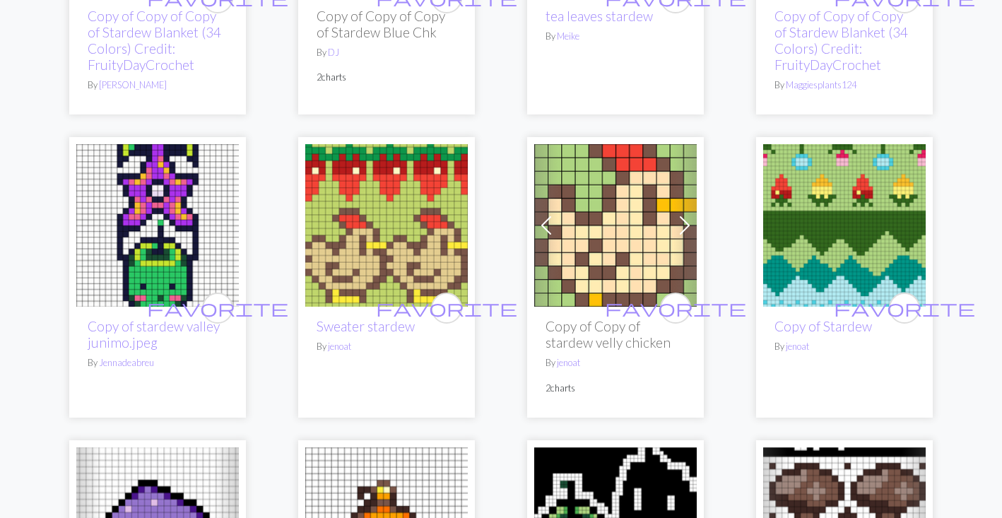
click at [390, 245] on img at bounding box center [386, 225] width 163 height 163
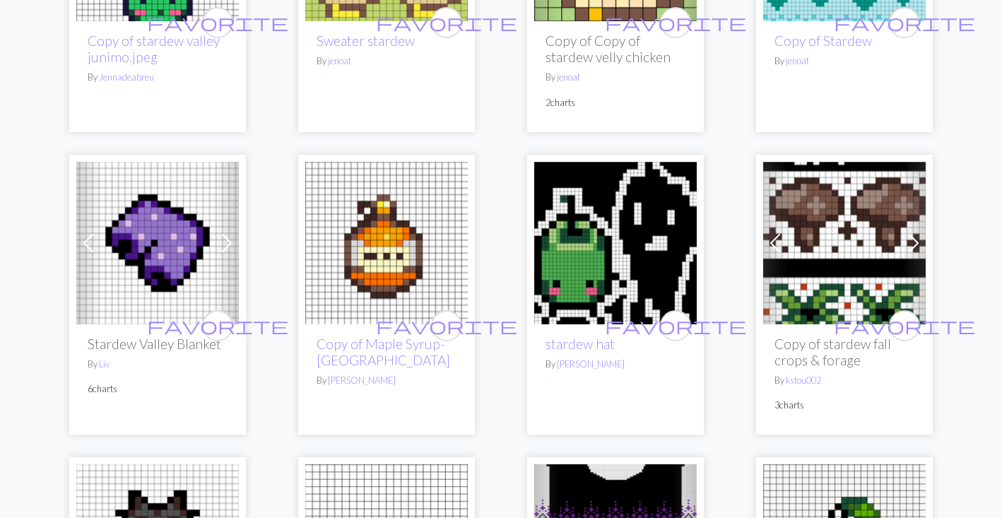
scroll to position [2219, 0]
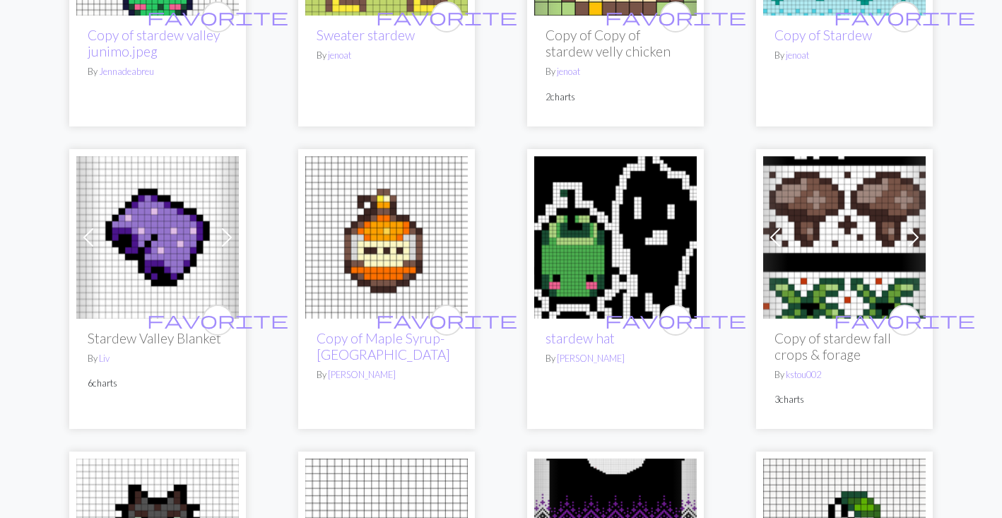
click at [835, 353] on h2 "Copy of stardew fall crops & forage" at bounding box center [845, 346] width 140 height 33
click at [916, 240] on span at bounding box center [914, 237] width 23 height 23
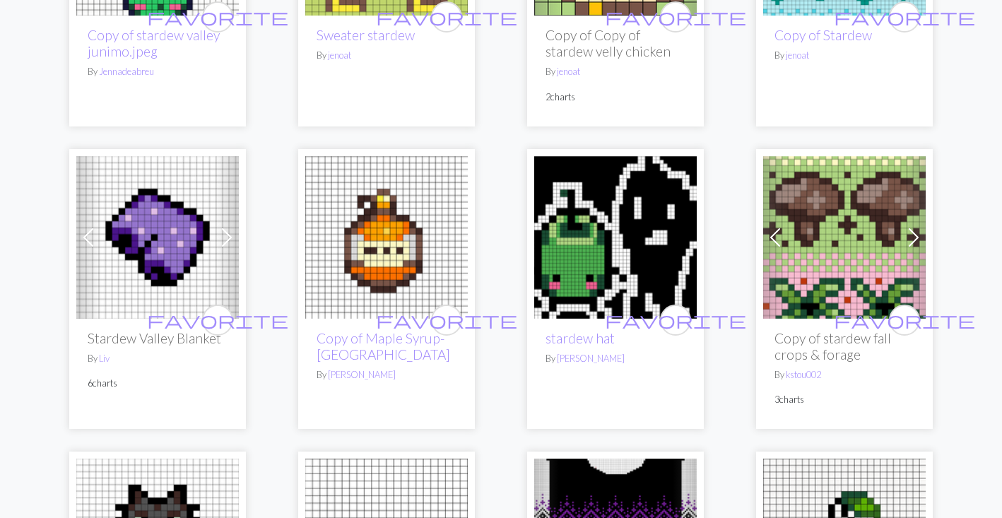
click at [812, 343] on h2 "Copy of stardew fall crops & forage" at bounding box center [845, 346] width 140 height 33
click at [793, 296] on img at bounding box center [844, 237] width 163 height 163
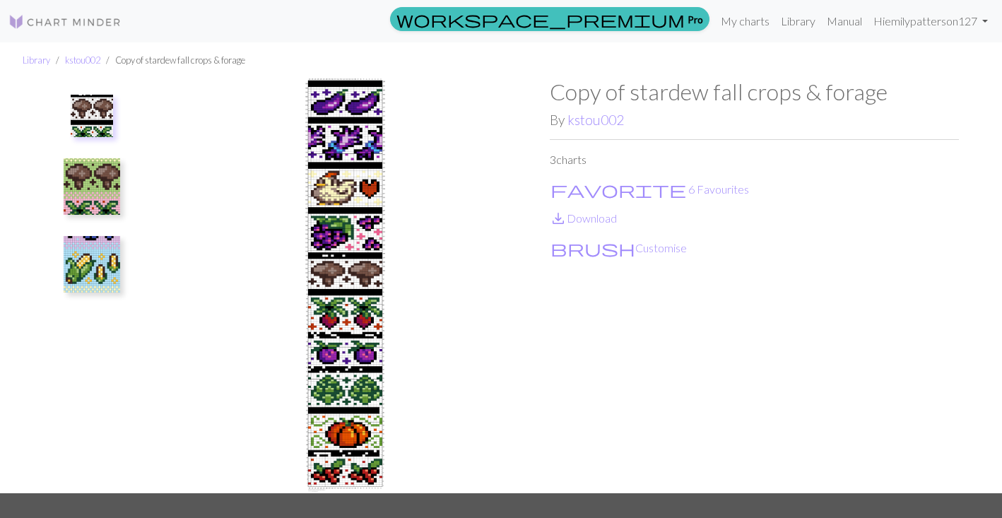
click at [96, 187] on img at bounding box center [92, 186] width 57 height 57
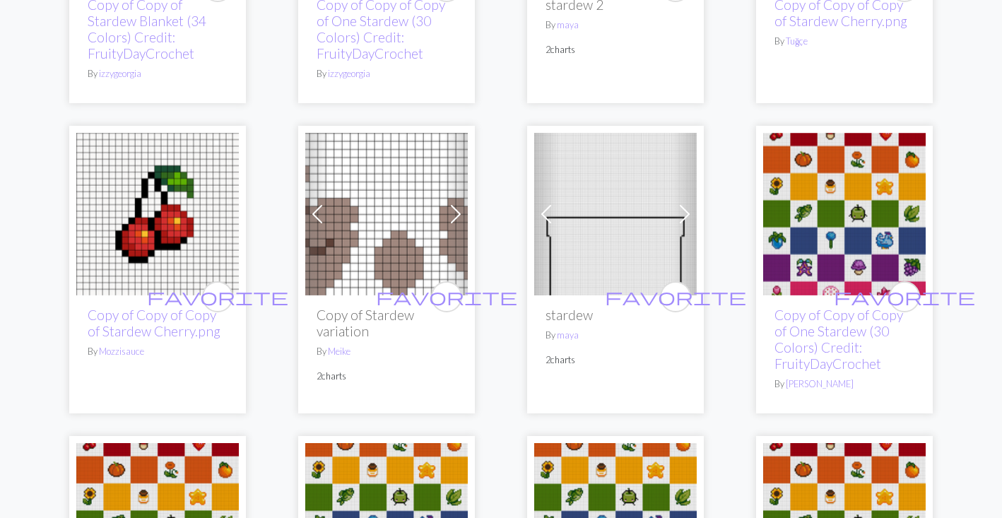
scroll to position [3149, 0]
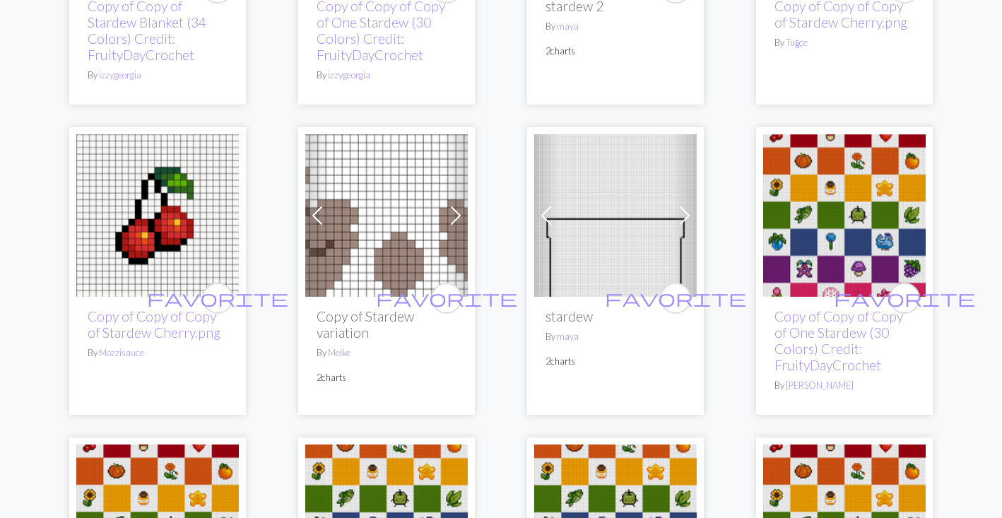
click at [456, 217] on span at bounding box center [456, 215] width 23 height 23
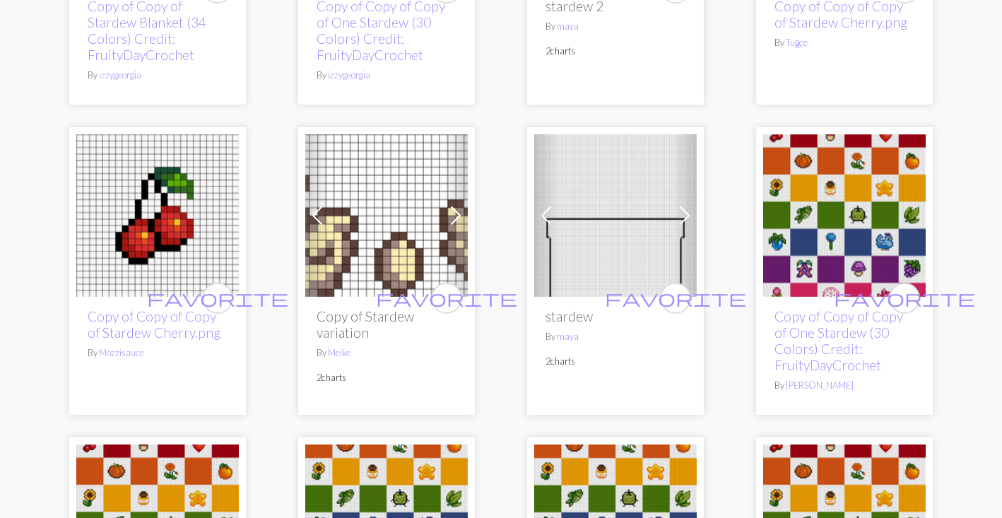
click at [455, 220] on span at bounding box center [456, 215] width 23 height 23
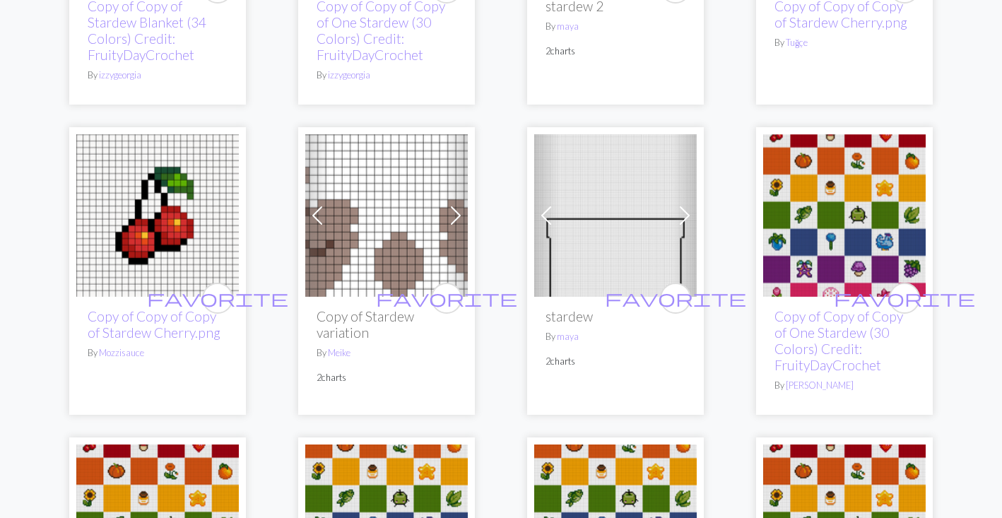
click at [455, 220] on span at bounding box center [456, 215] width 23 height 23
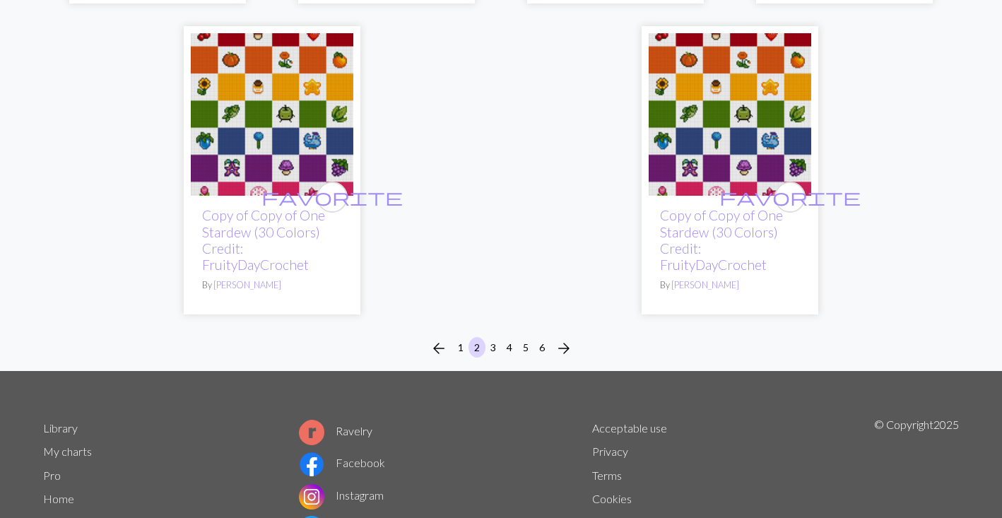
scroll to position [3872, 0]
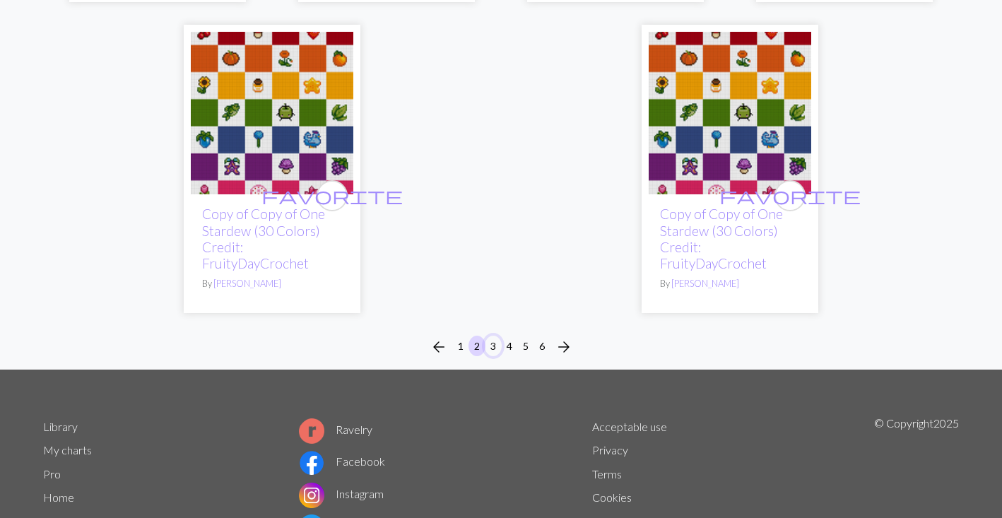
click at [490, 347] on button "3" at bounding box center [493, 346] width 17 height 21
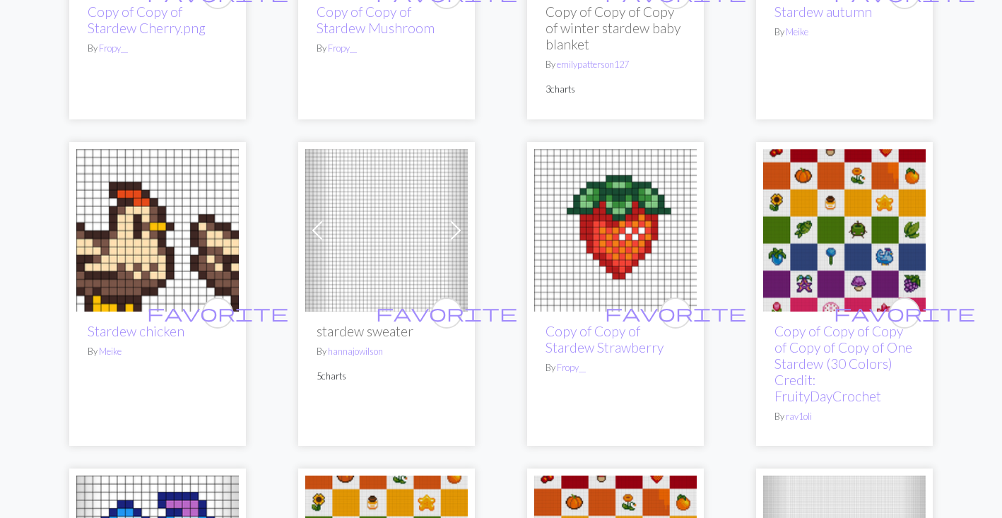
scroll to position [392, 0]
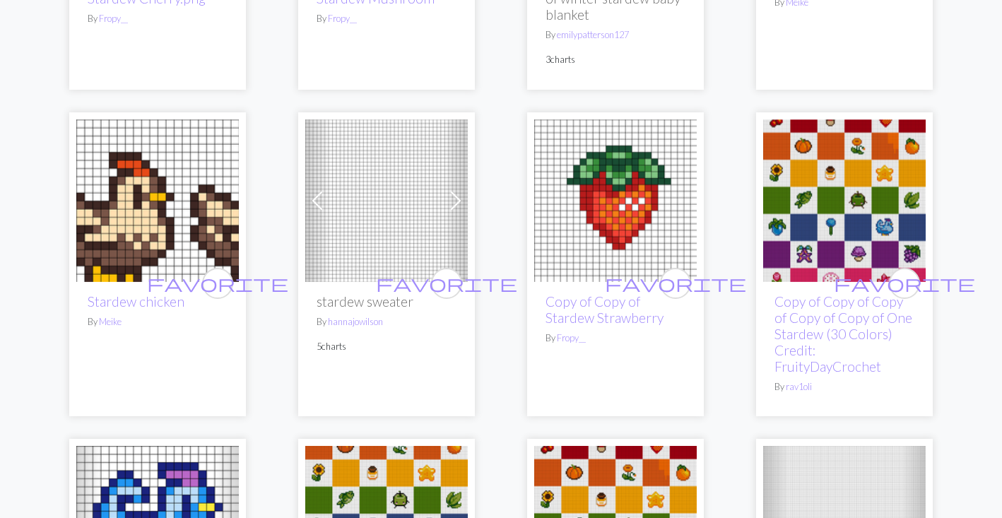
click at [223, 217] on img at bounding box center [157, 200] width 163 height 163
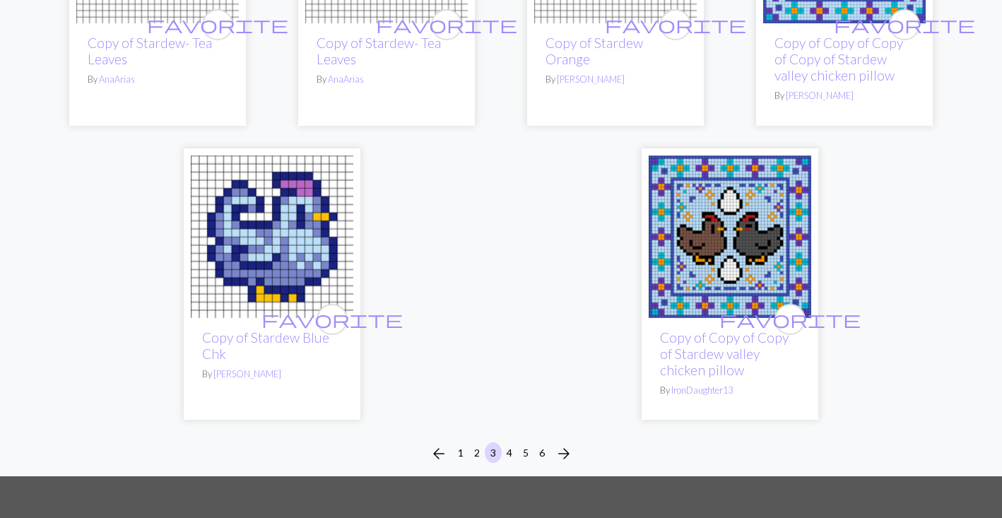
scroll to position [3783, 0]
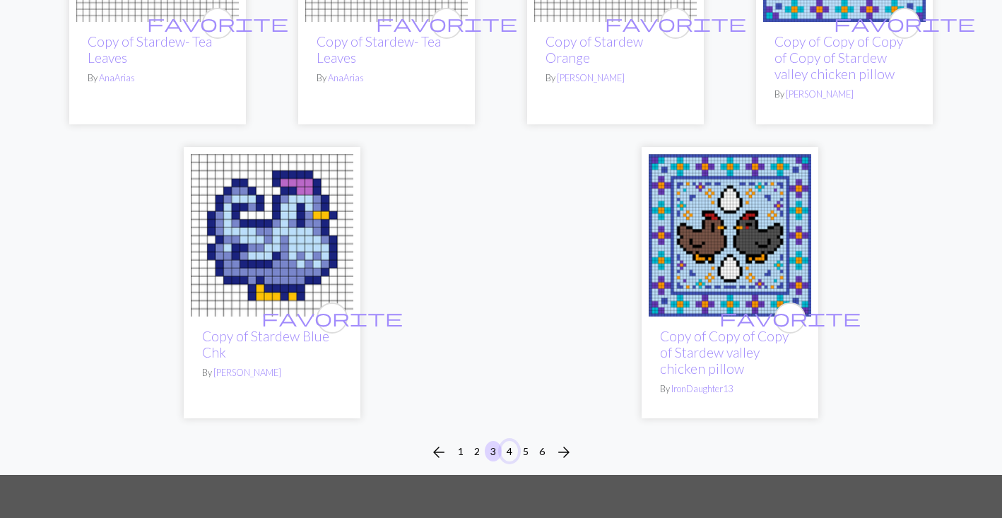
click at [512, 441] on button "4" at bounding box center [509, 451] width 17 height 21
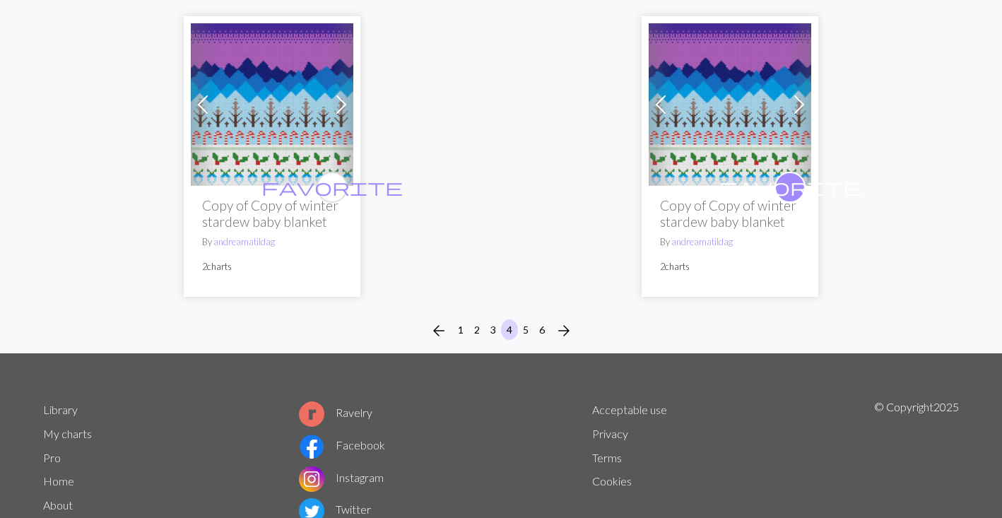
scroll to position [3510, 0]
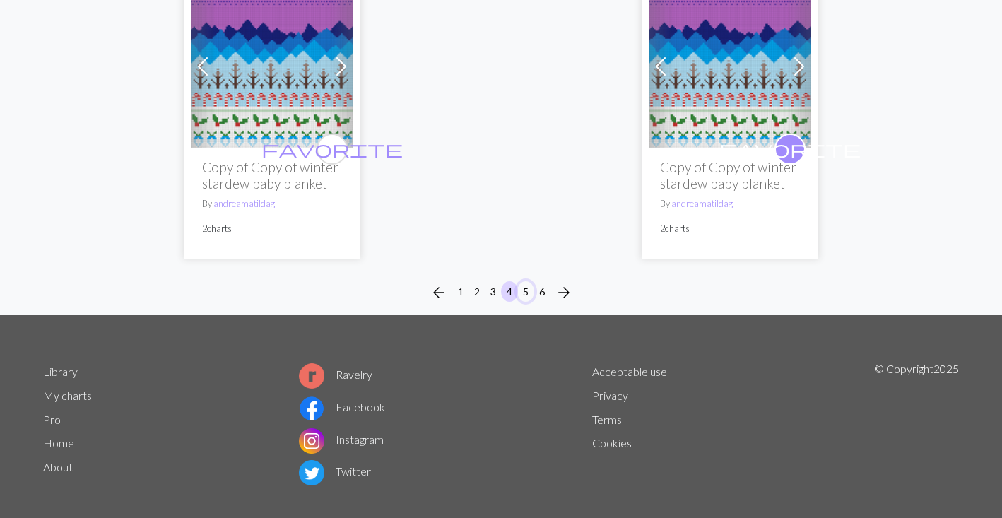
click at [525, 281] on button "5" at bounding box center [525, 291] width 17 height 21
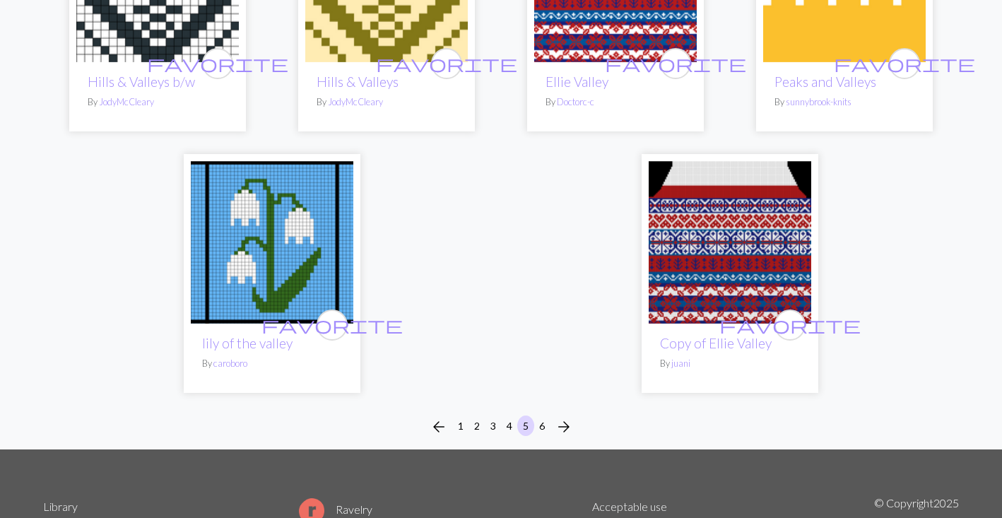
scroll to position [3676, 0]
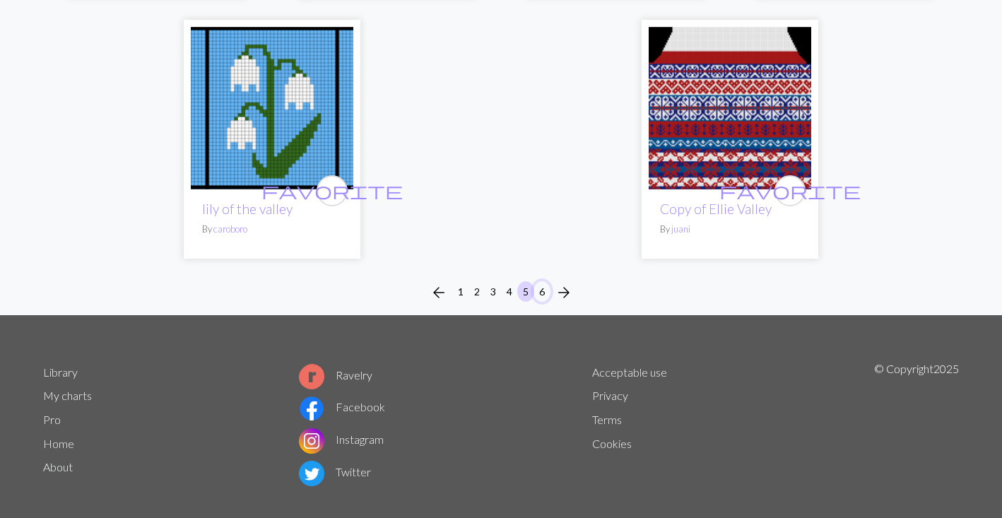
click at [540, 281] on button "6" at bounding box center [542, 291] width 17 height 21
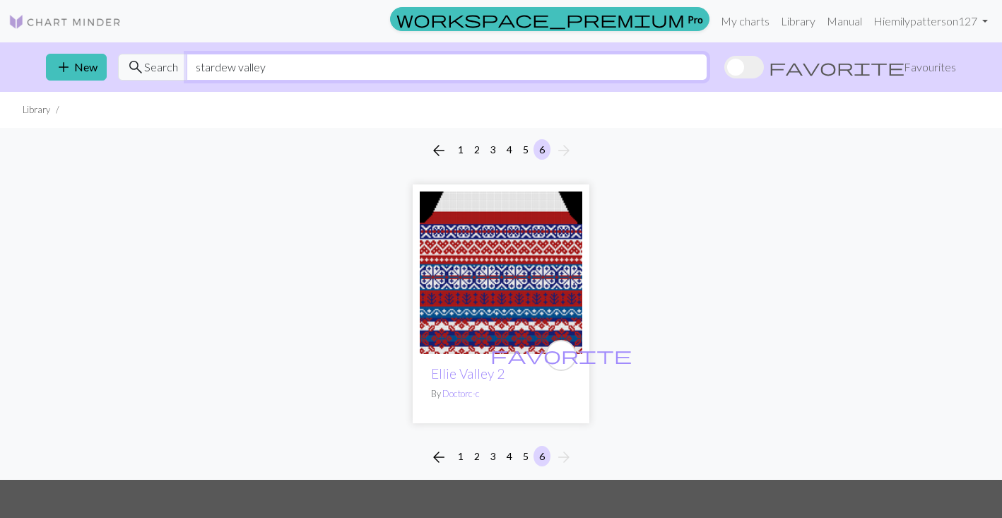
drag, startPoint x: 298, startPoint y: 66, endPoint x: 118, endPoint y: 66, distance: 179.6
click at [118, 66] on div "search Search stardew valley" at bounding box center [413, 67] width 590 height 27
type input "stardew minerals"
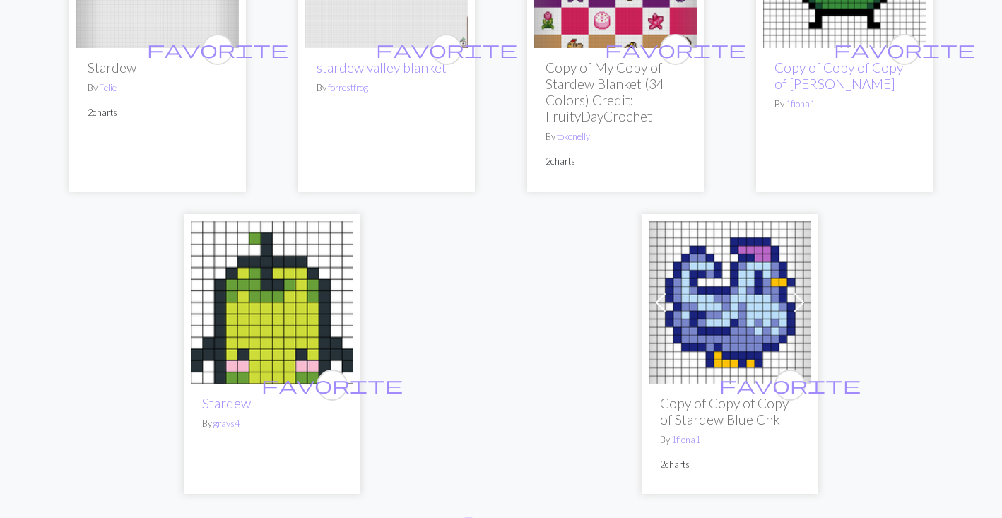
scroll to position [4066, 0]
